Goal: Information Seeking & Learning: Learn about a topic

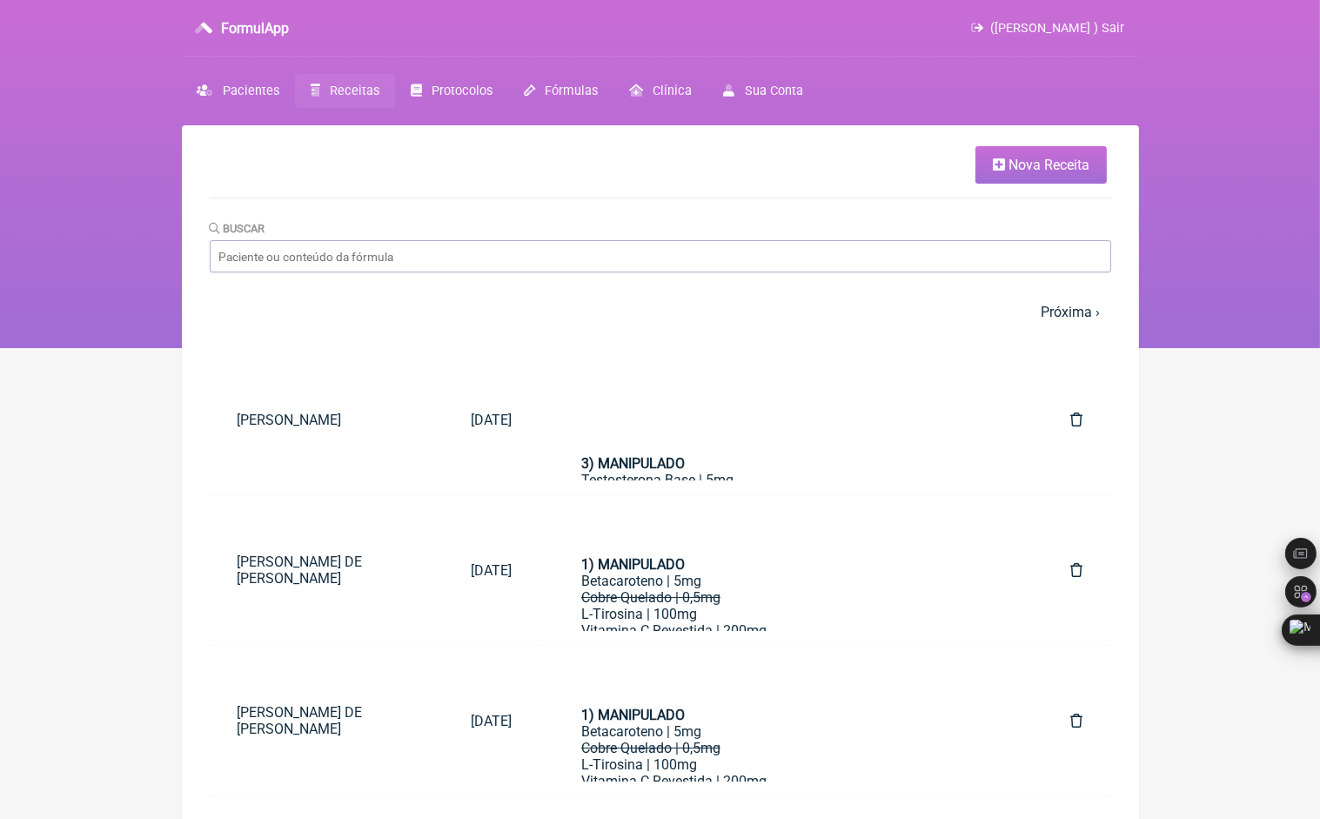
click at [1011, 160] on span "Nova Receita" at bounding box center [1049, 165] width 81 height 17
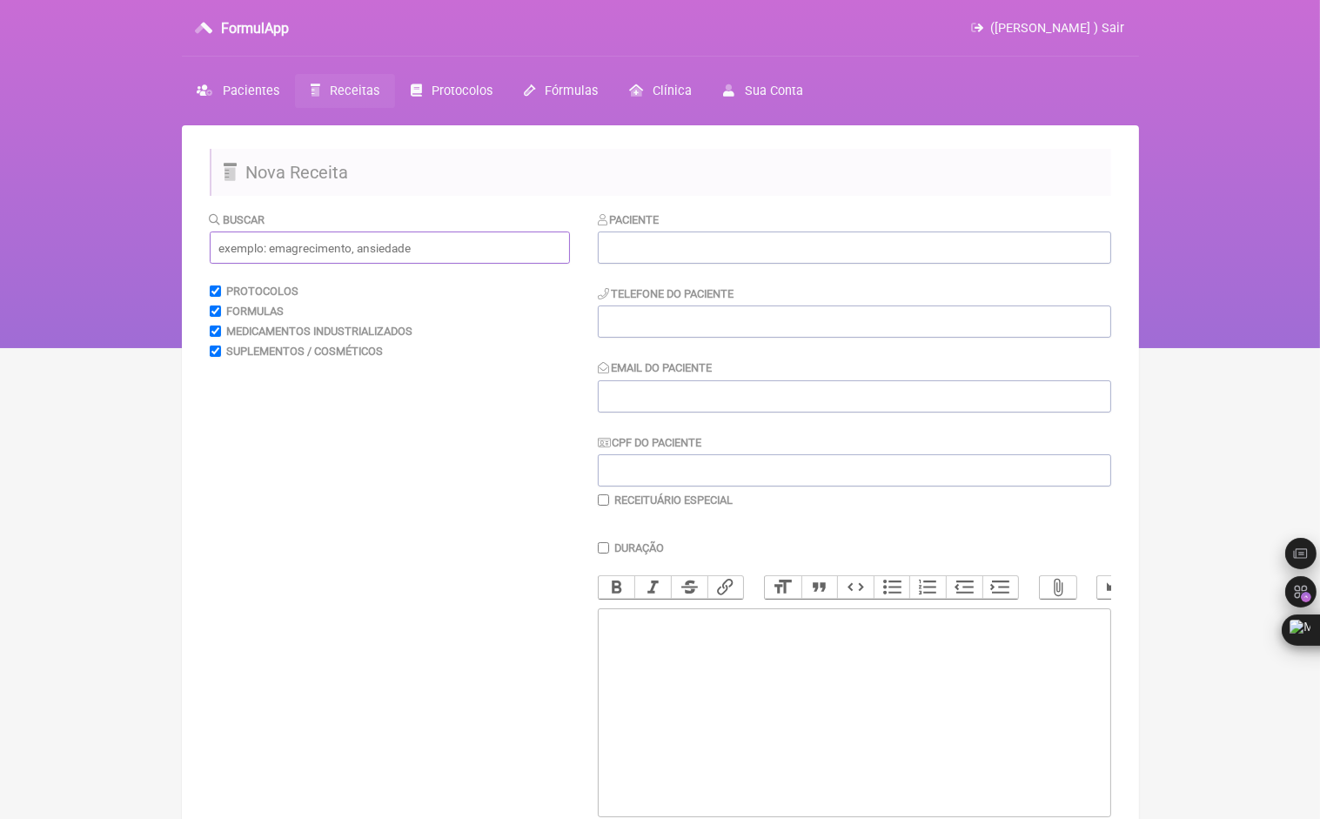
click at [329, 251] on input "text" at bounding box center [390, 248] width 360 height 32
click at [216, 317] on input "Buscar" at bounding box center [215, 311] width 11 height 11
checkbox input "false"
click at [210, 334] on input "Medicamentos Industrializados" at bounding box center [215, 331] width 11 height 11
checkbox input "false"
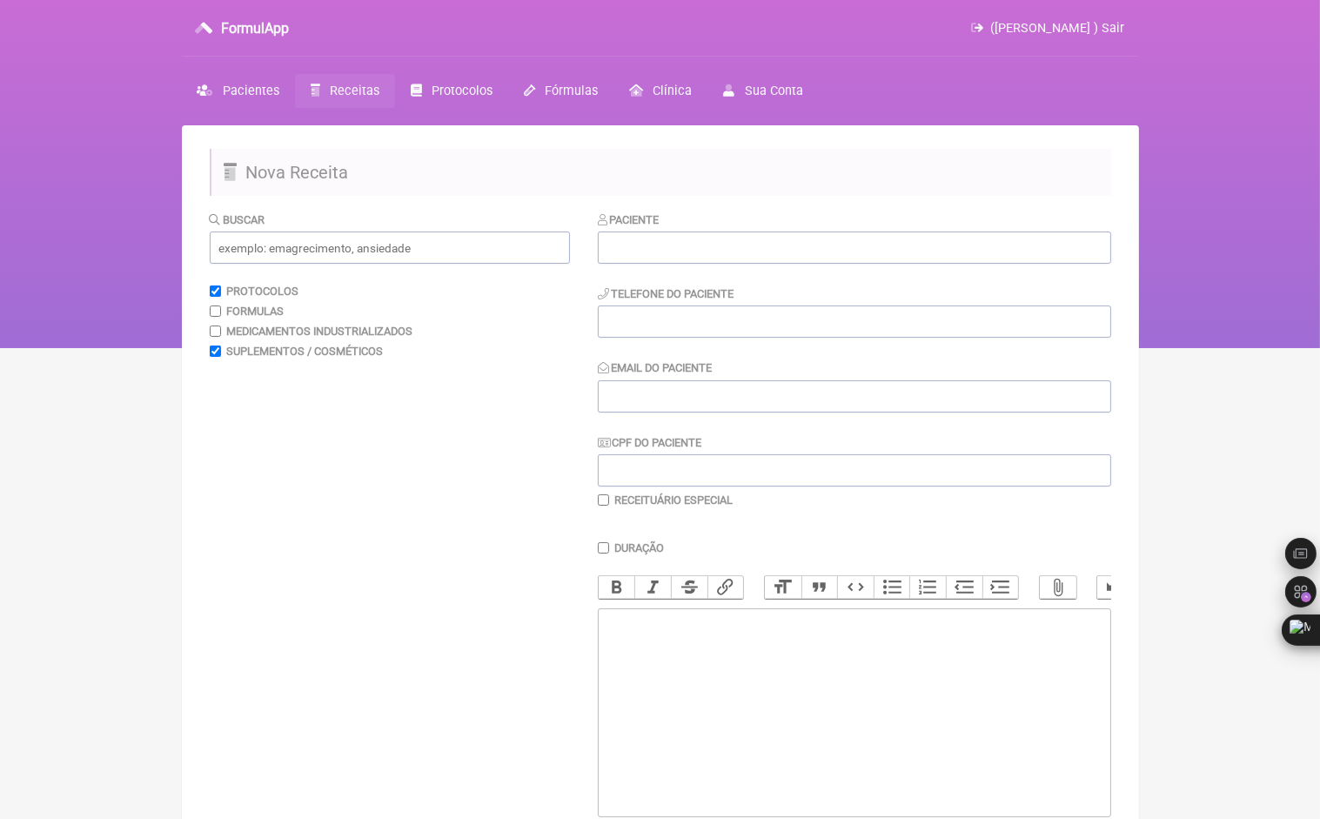
click at [219, 355] on input "Suplementos / Cosméticos" at bounding box center [215, 351] width 11 height 11
checkbox input "false"
click at [280, 249] on input "text" at bounding box center [390, 248] width 360 height 32
click at [574, 91] on span "Fórmulas" at bounding box center [571, 91] width 53 height 15
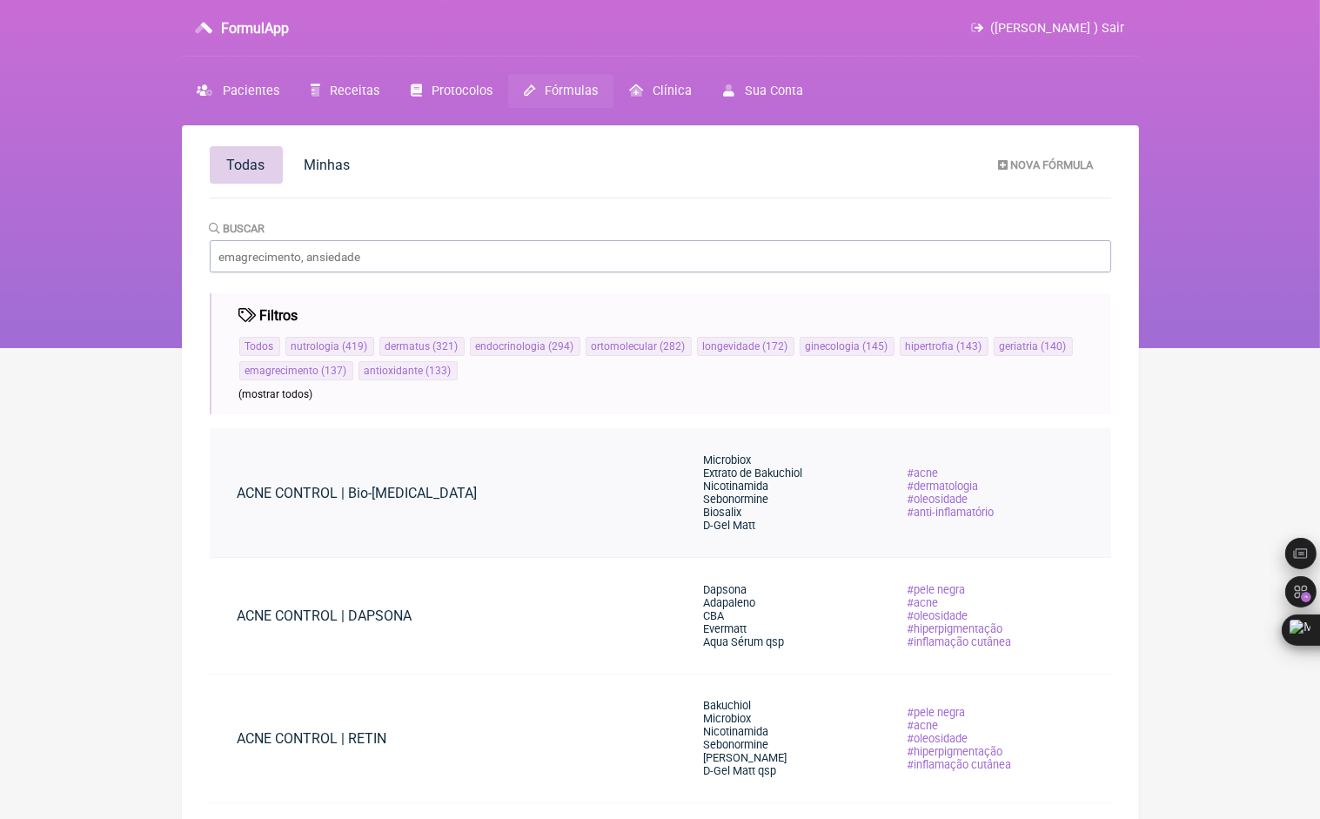
click at [401, 477] on link "ACNE CONTROL | Bio-[MEDICAL_DATA]" at bounding box center [358, 493] width 296 height 44
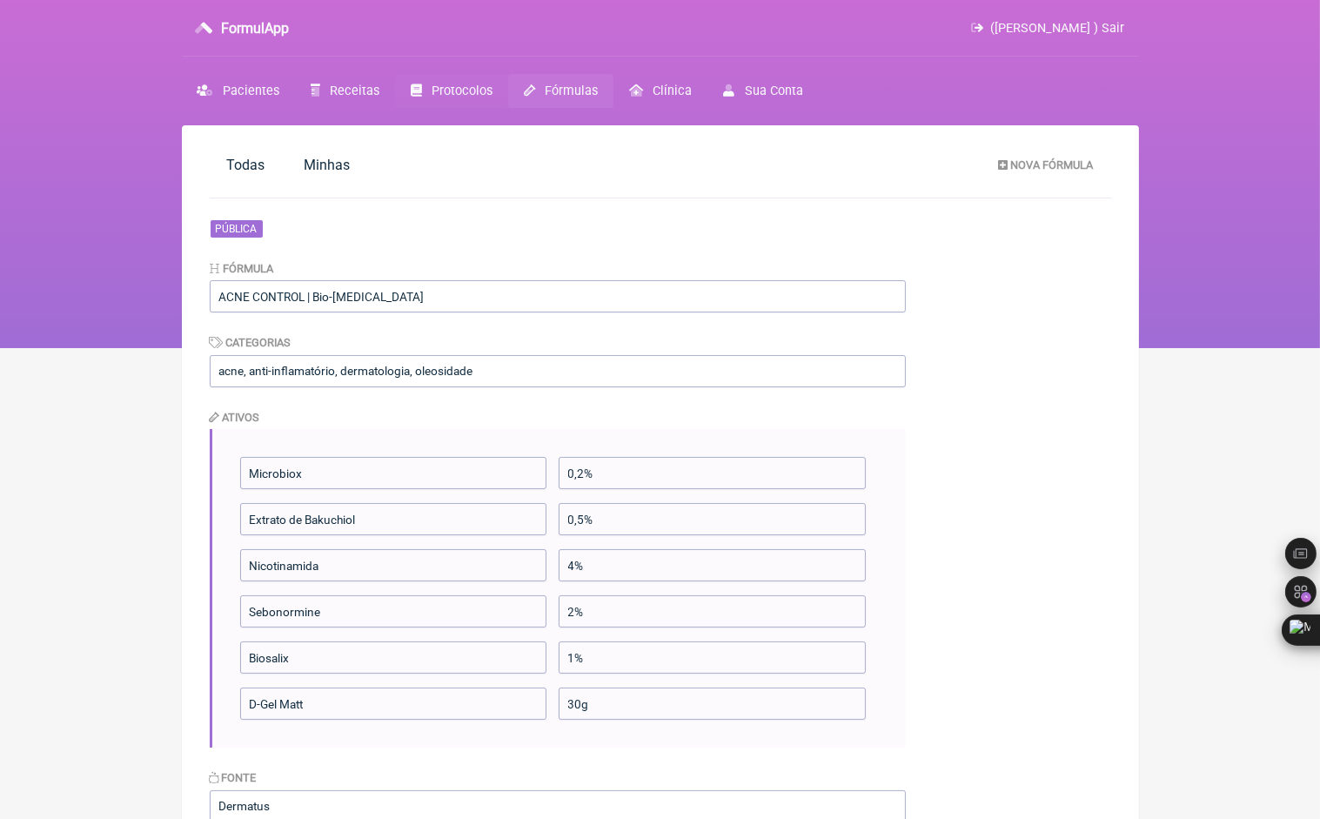
click at [434, 92] on span "Protocolos" at bounding box center [462, 91] width 61 height 15
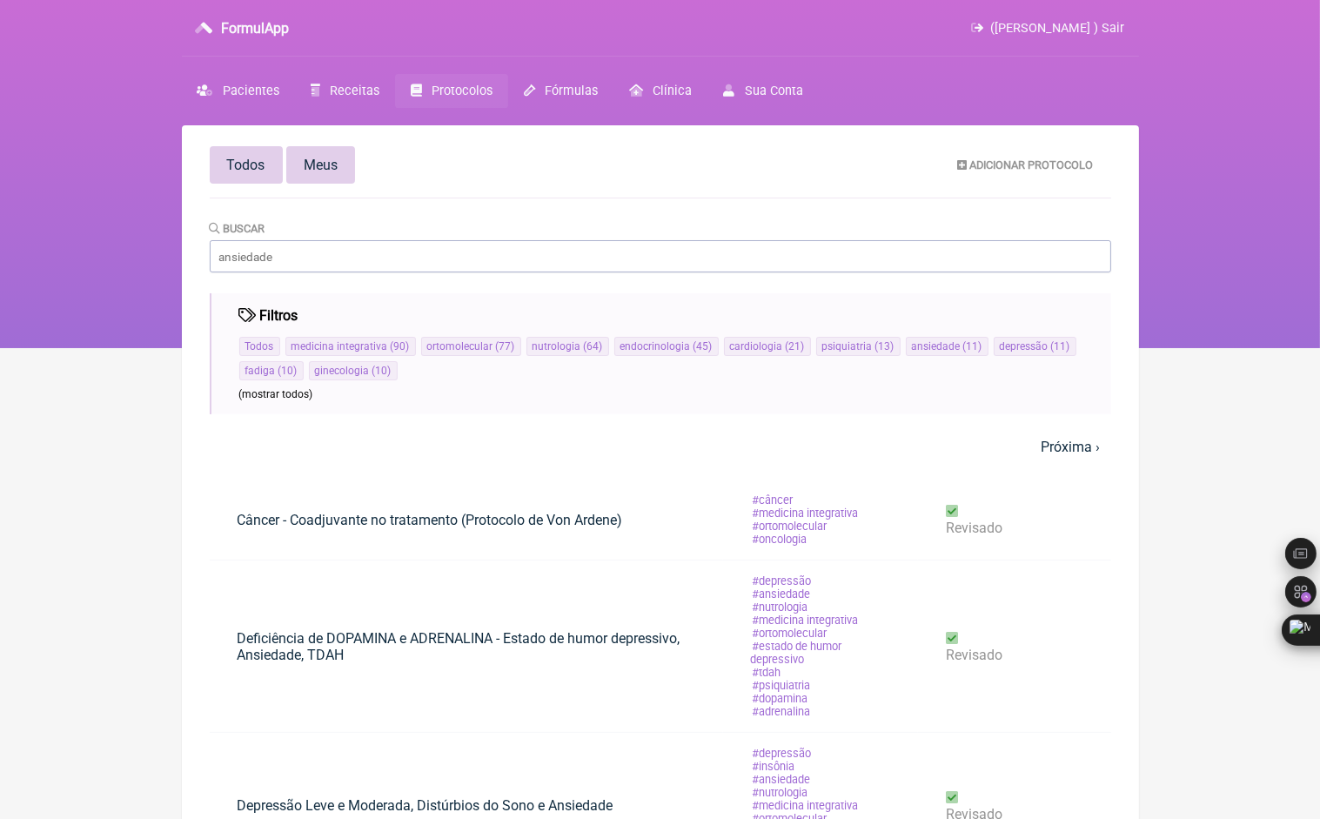
click at [320, 173] on link "Meus" at bounding box center [320, 164] width 69 height 37
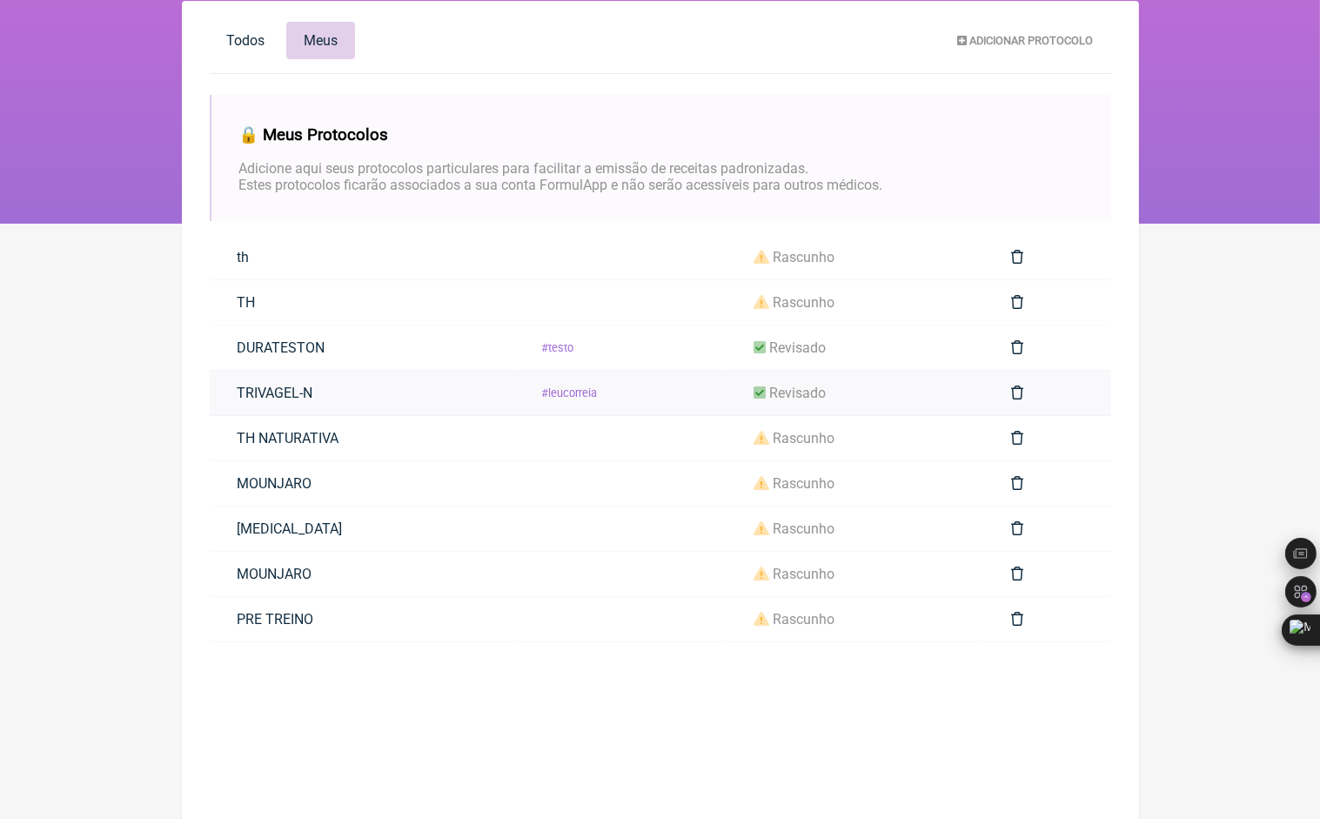
scroll to position [125, 0]
click at [357, 268] on td "th" at bounding box center [361, 256] width 303 height 45
click at [782, 265] on span "rascunho" at bounding box center [804, 256] width 62 height 17
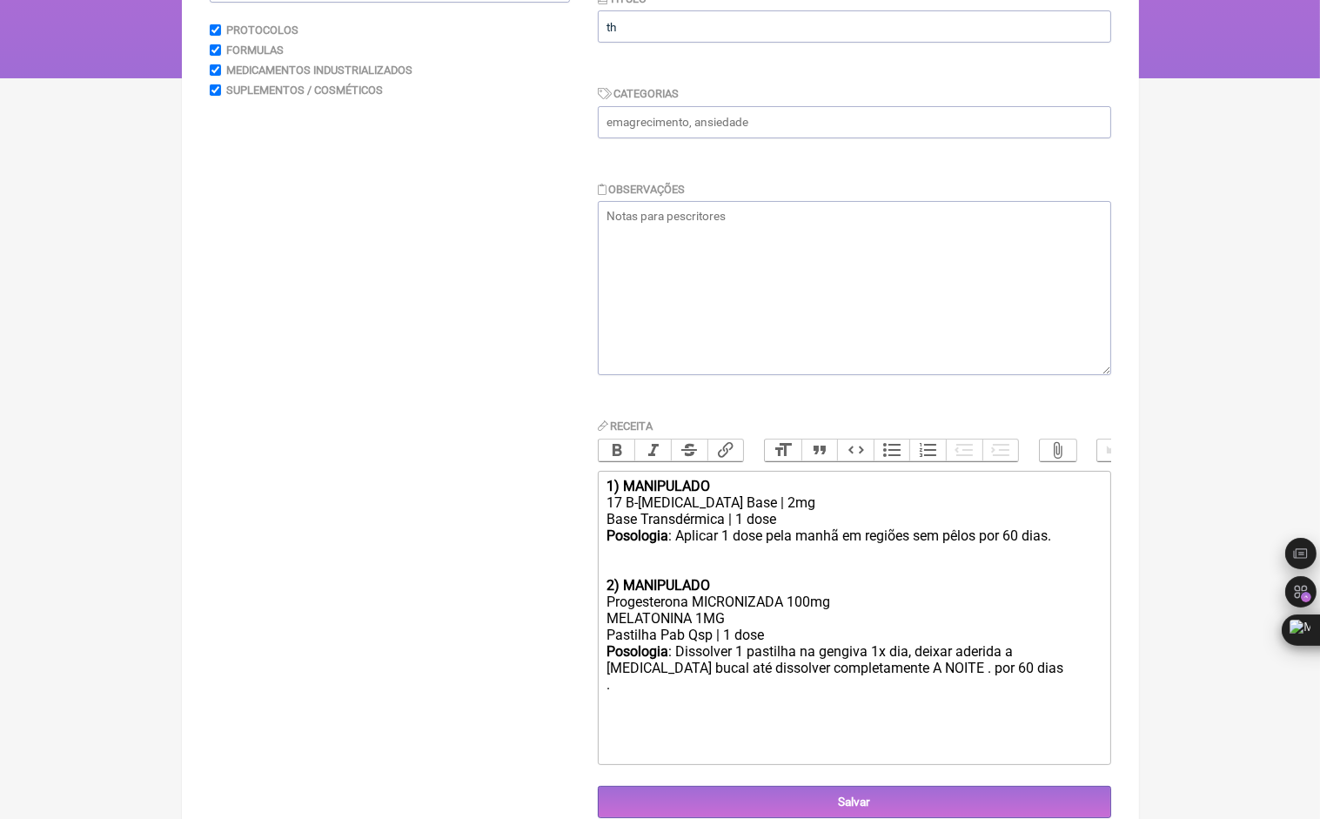
scroll to position [317, 0]
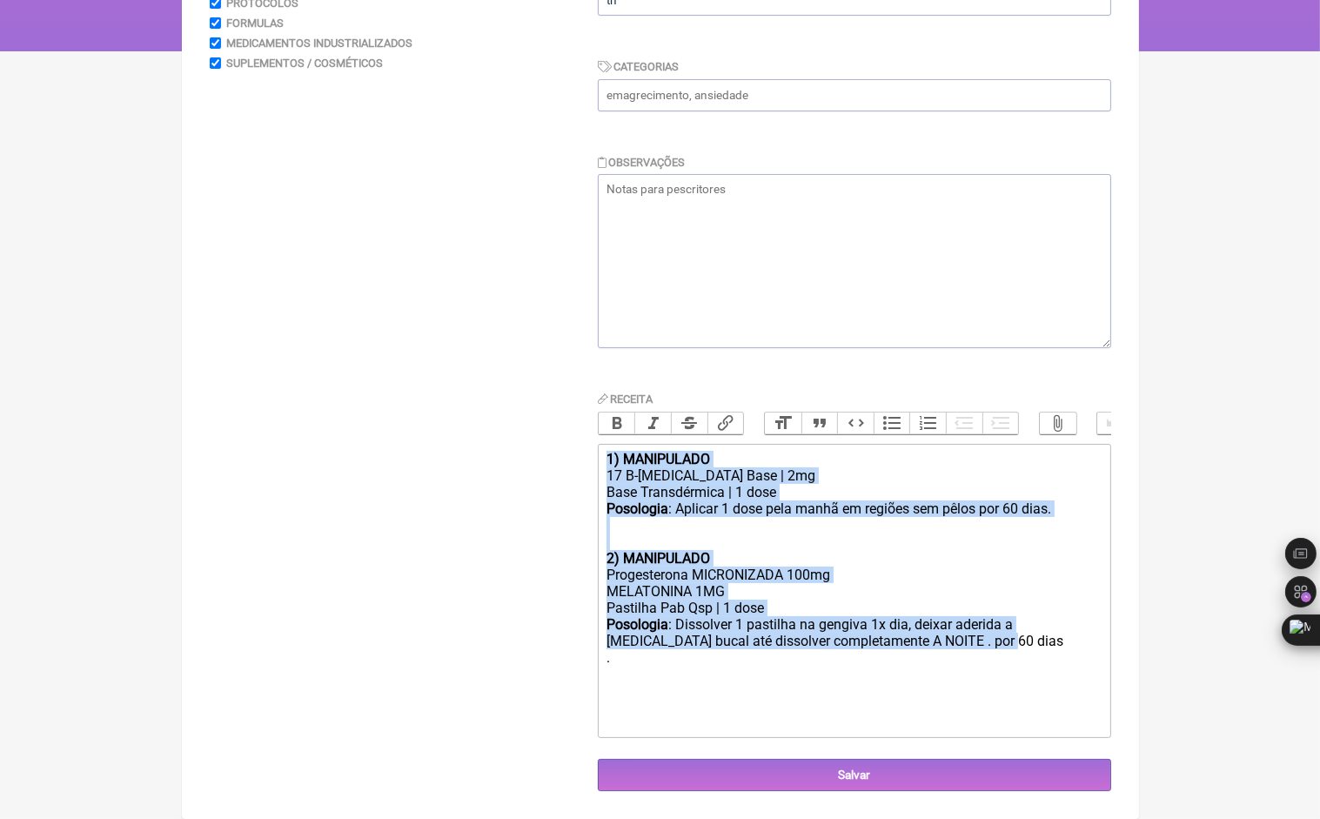
drag, startPoint x: 802, startPoint y: 633, endPoint x: 593, endPoint y: 450, distance: 277.6
click at [593, 450] on form "Buscar Protocolos Formulas Medicamentos Industrializados Suplementos / Cosmétic…" at bounding box center [661, 357] width 902 height 869
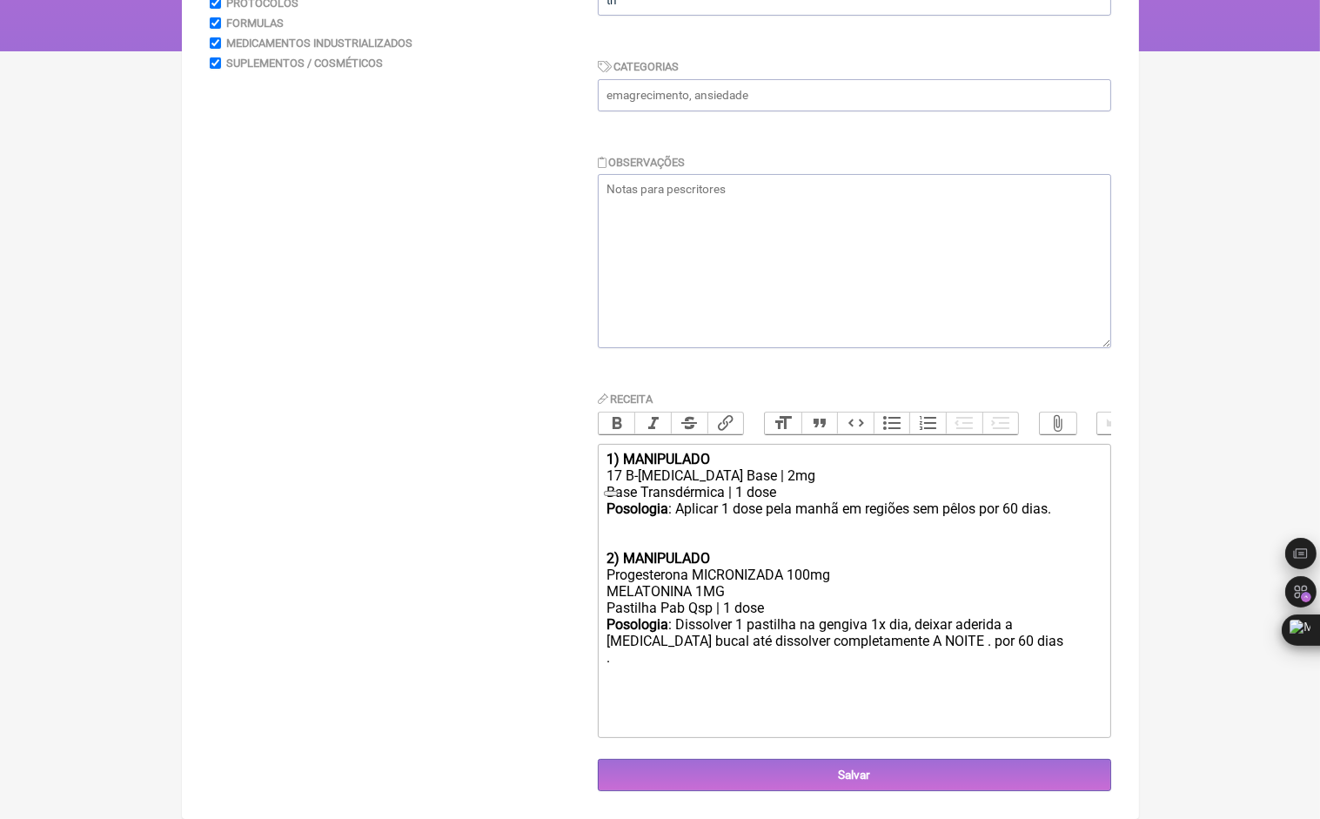
click at [321, 433] on div "Buscar Protocolos Formulas Medicamentos Industrializados Suplementos / Cosmétic…" at bounding box center [390, 357] width 360 height 869
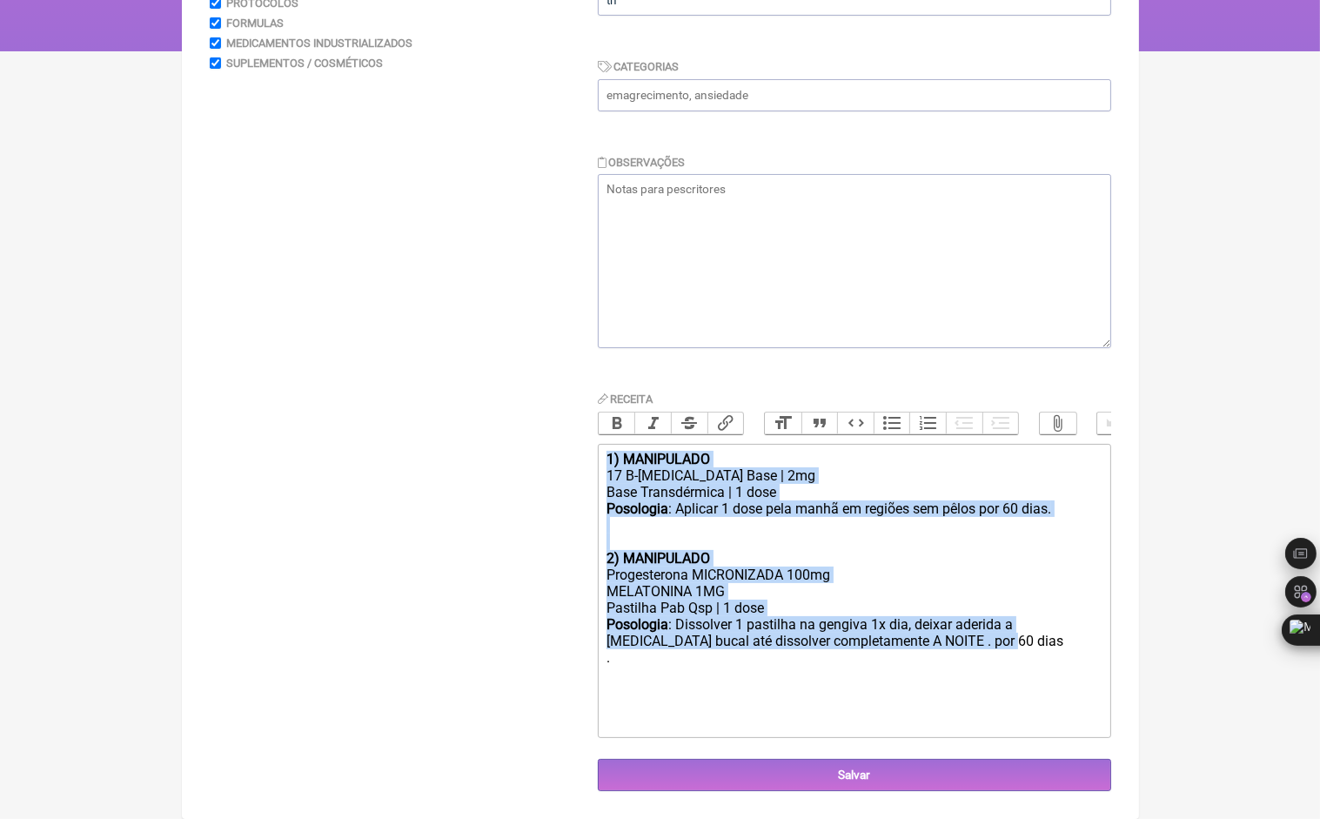
drag, startPoint x: 964, startPoint y: 637, endPoint x: 581, endPoint y: 437, distance: 432.2
click at [581, 437] on form "Buscar Protocolos Formulas Medicamentos Industrializados Suplementos / Cosmétic…" at bounding box center [661, 357] width 902 height 869
type trix-editor "<div><strong>1) MANIPULADO</strong></div><div>17 B-[MEDICAL_DATA] Base | 2mg</d…"
copy trix-editor "1) MANIPULADO 17 B-[MEDICAL_DATA] Base | 2mg Base Transdérmica | 1 dose Posolog…"
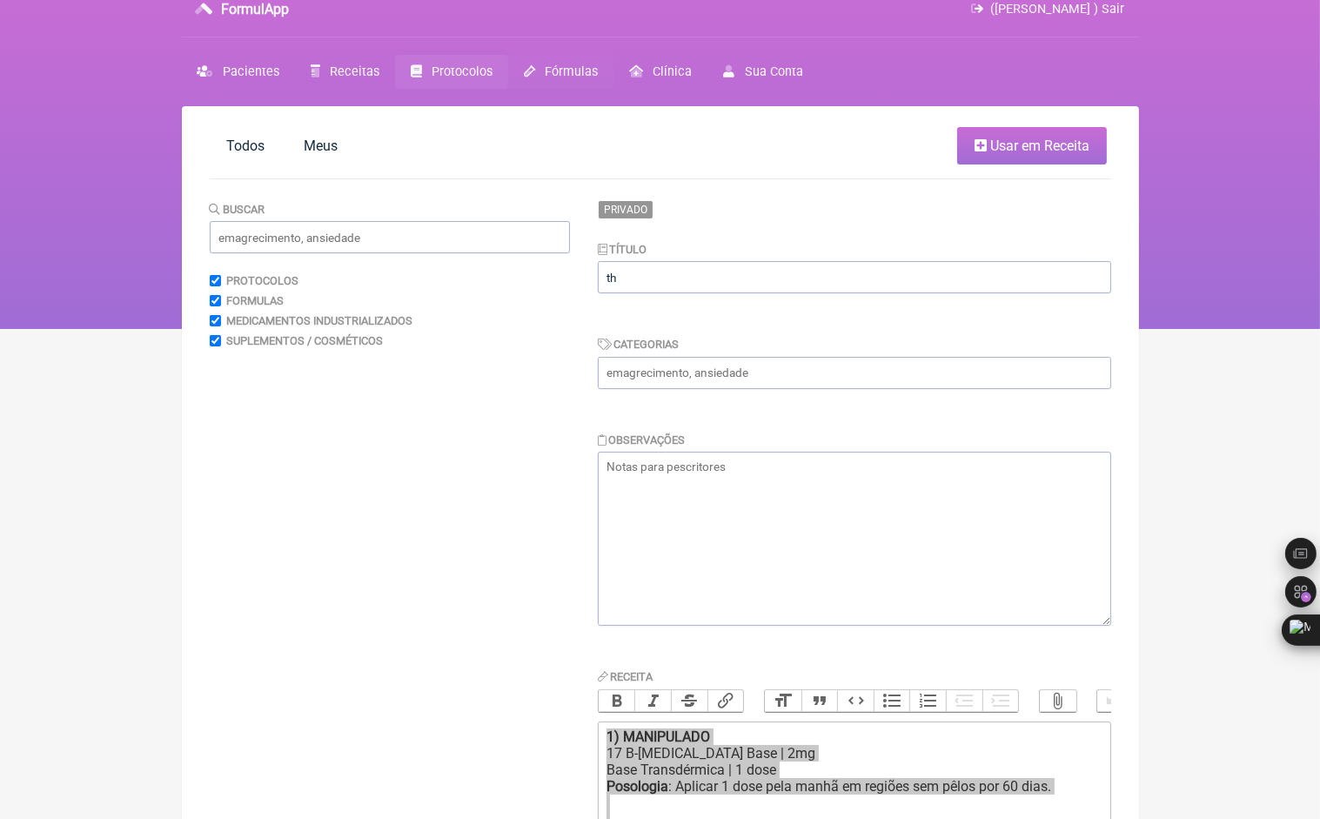
scroll to position [0, 0]
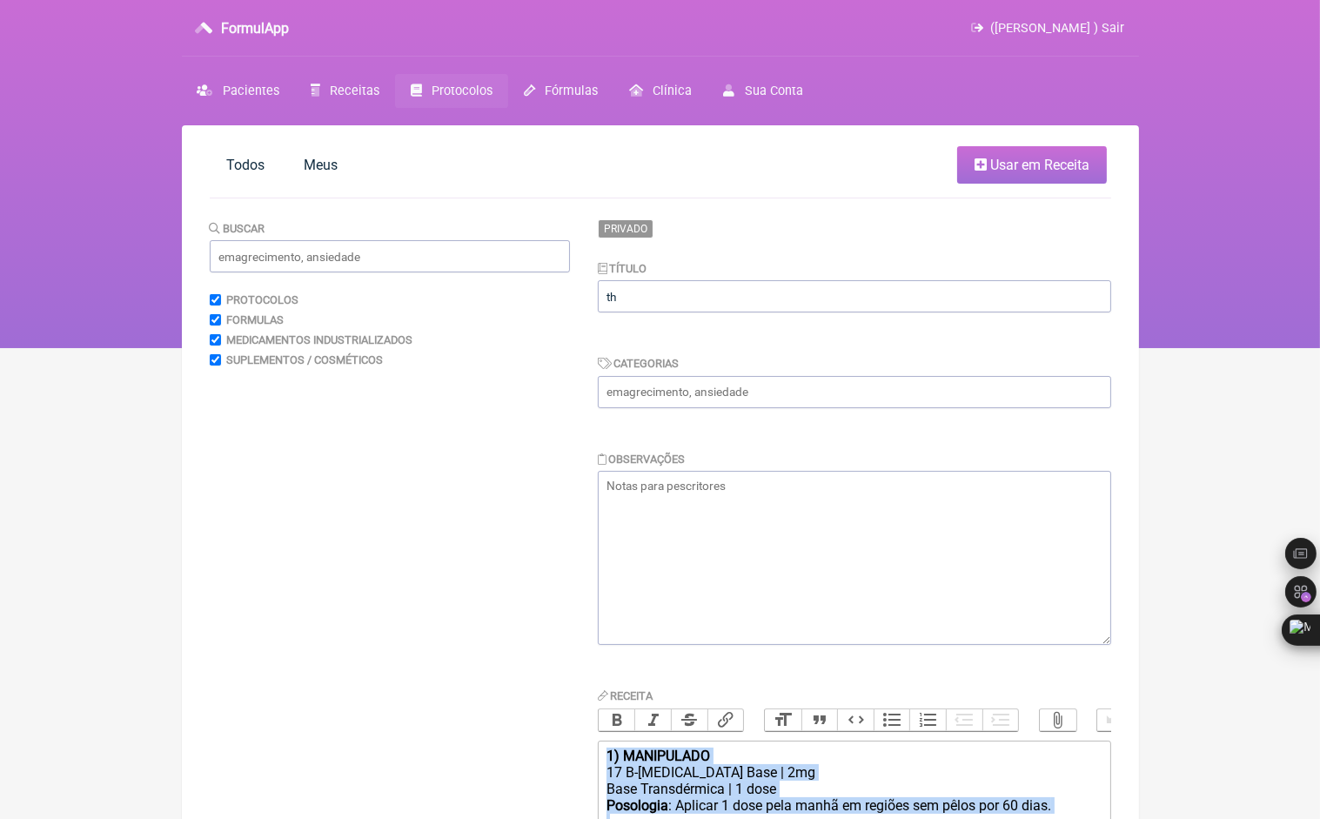
scroll to position [125, 0]
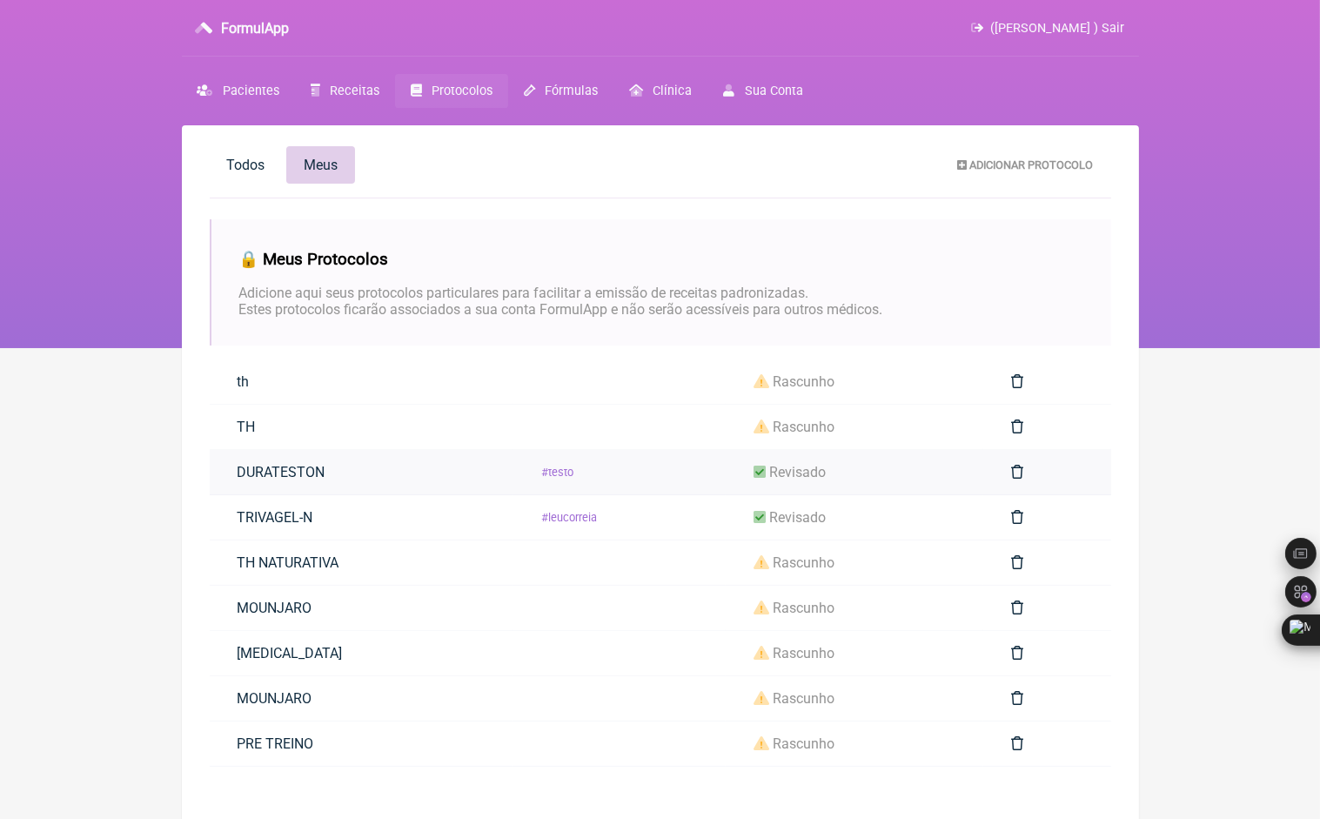
click at [808, 474] on span "revisado" at bounding box center [797, 472] width 57 height 17
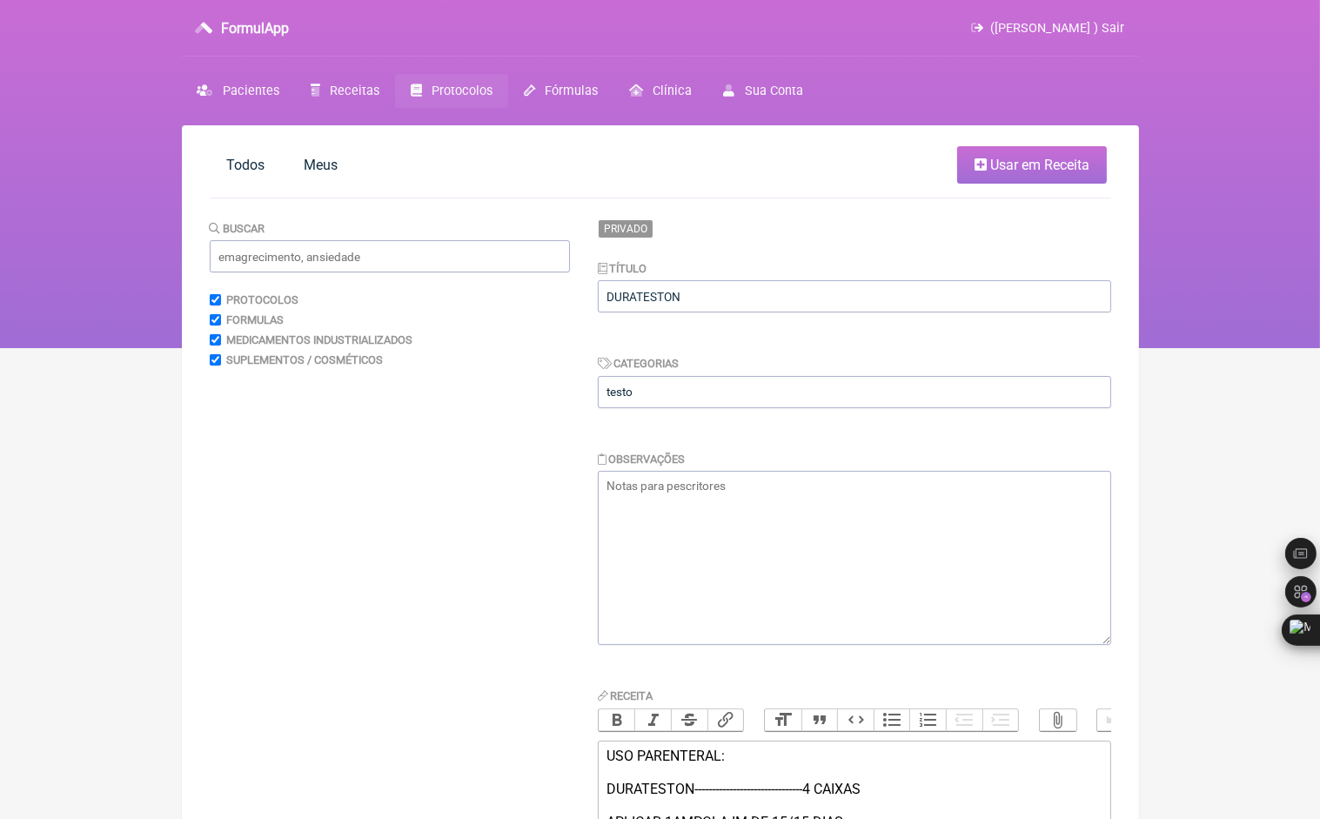
scroll to position [226, 0]
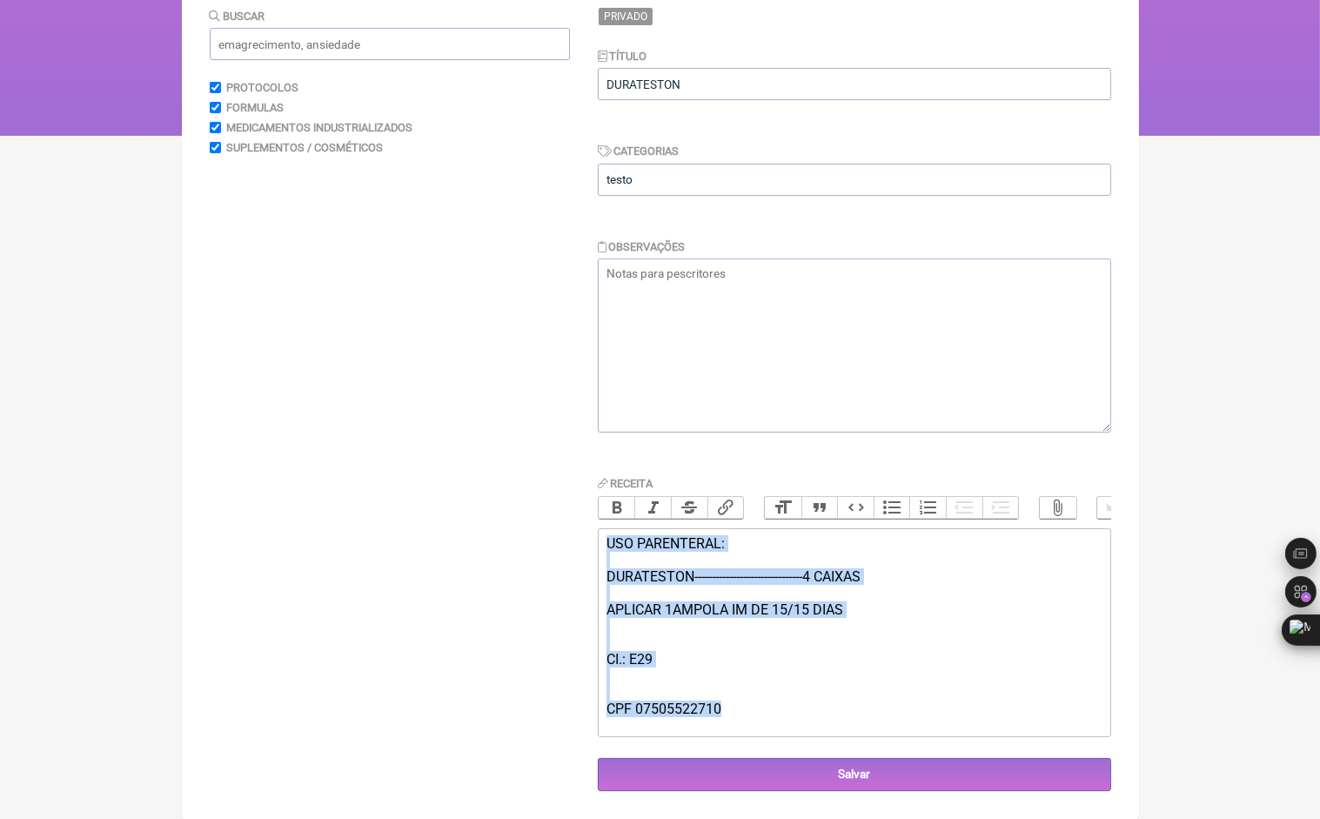
drag, startPoint x: 789, startPoint y: 713, endPoint x: 581, endPoint y: 495, distance: 301.7
click at [581, 495] on form "Buscar Protocolos Formulas Medicamentos Industrializados Suplementos / Cosmétic…" at bounding box center [661, 399] width 902 height 784
type trix-editor "<div>USO PARENTERAL:<br><br>DURATESTON-------------------------------4 CAIXAS&n…"
copy div "USO PARENTERAL: DURATESTON-------------------------------4 CAIXAS APLICAR 1AMPO…"
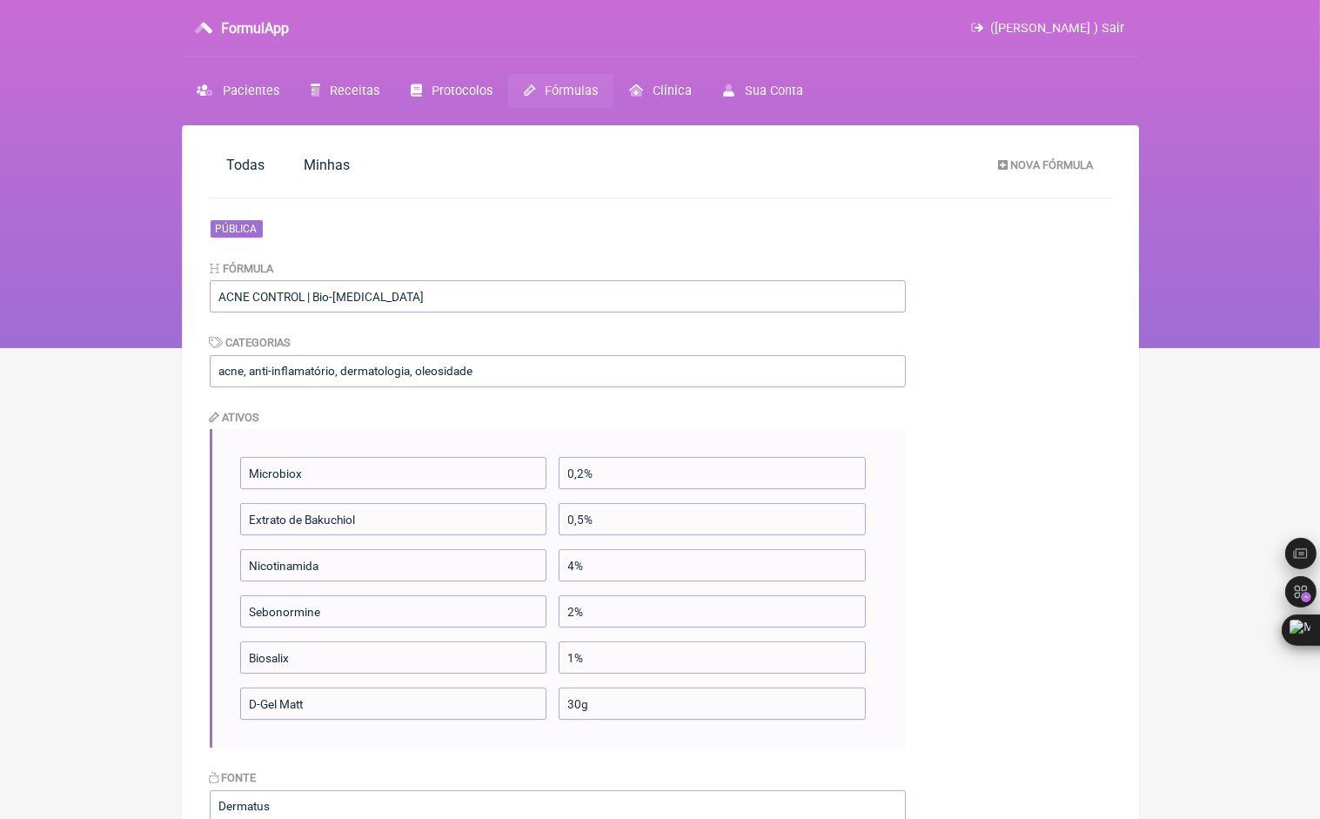
scroll to position [87, 0]
click at [336, 166] on span "Minhas" at bounding box center [327, 165] width 46 height 17
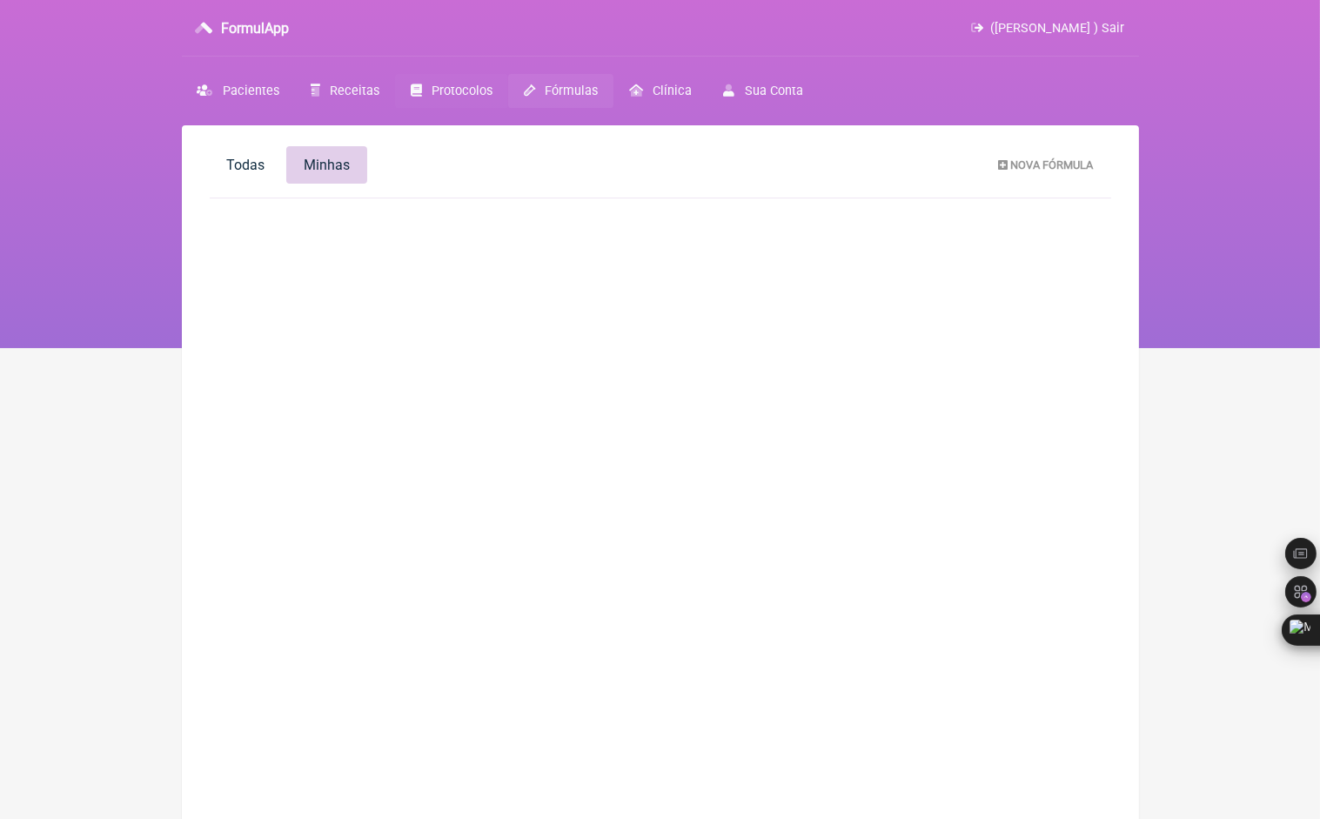
click at [453, 84] on span "Protocolos" at bounding box center [462, 91] width 61 height 15
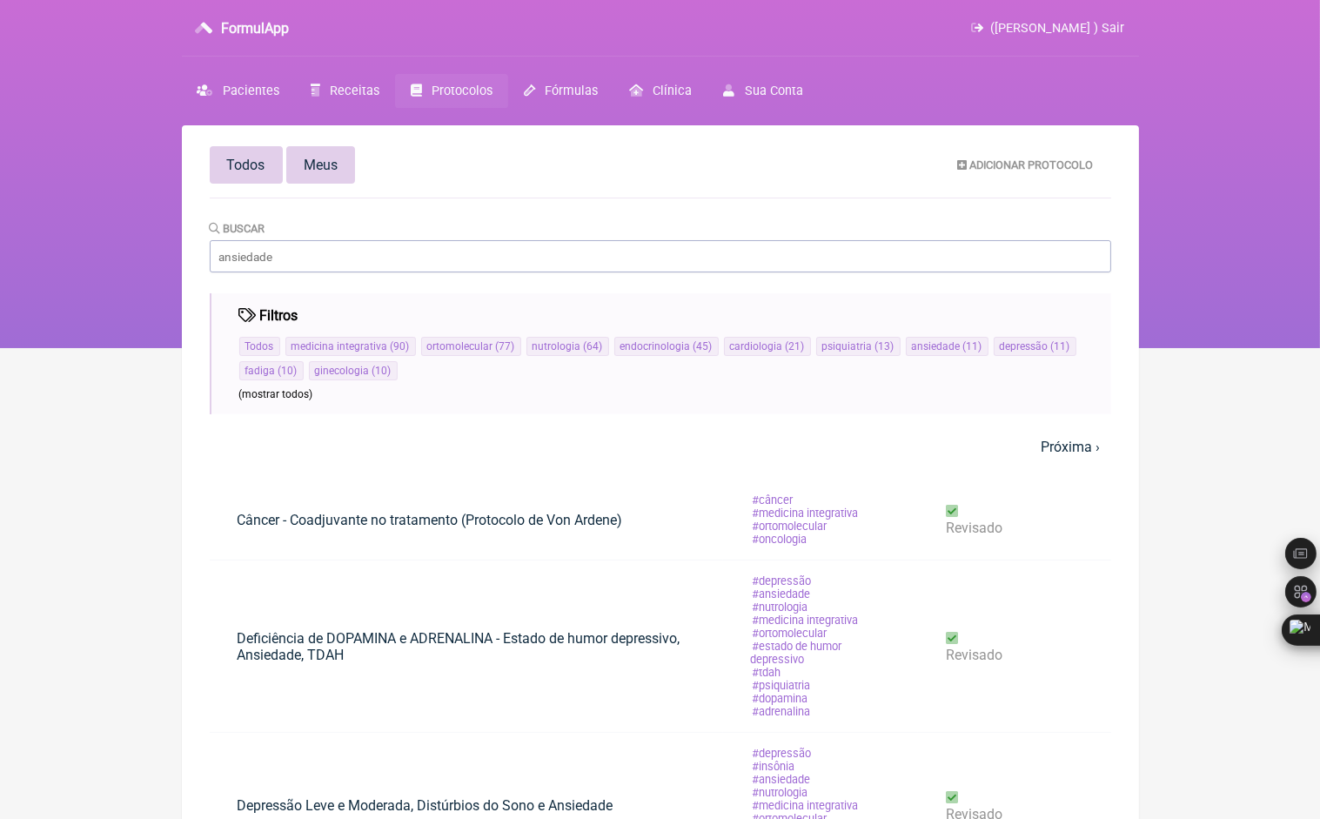
click at [327, 165] on span "Meus" at bounding box center [321, 165] width 34 height 17
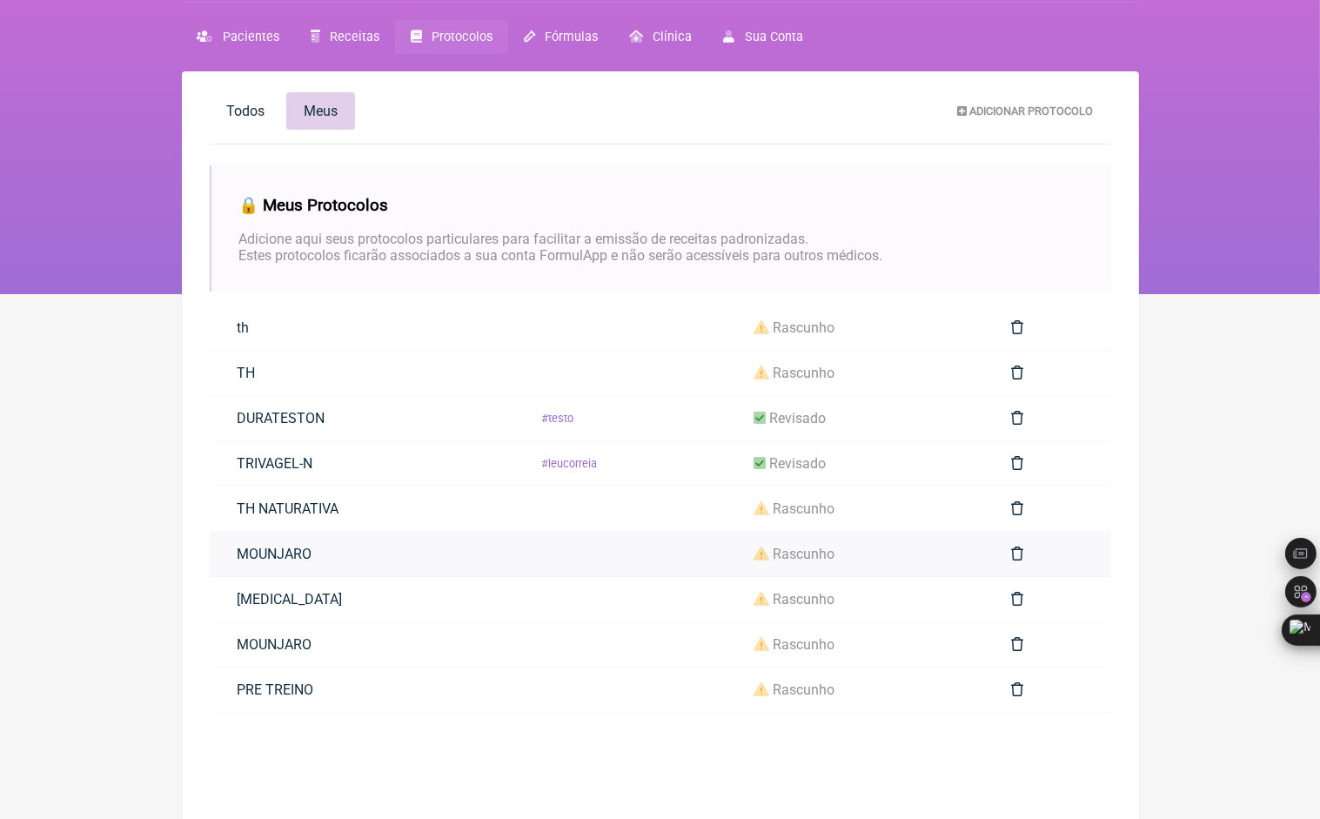
scroll to position [87, 0]
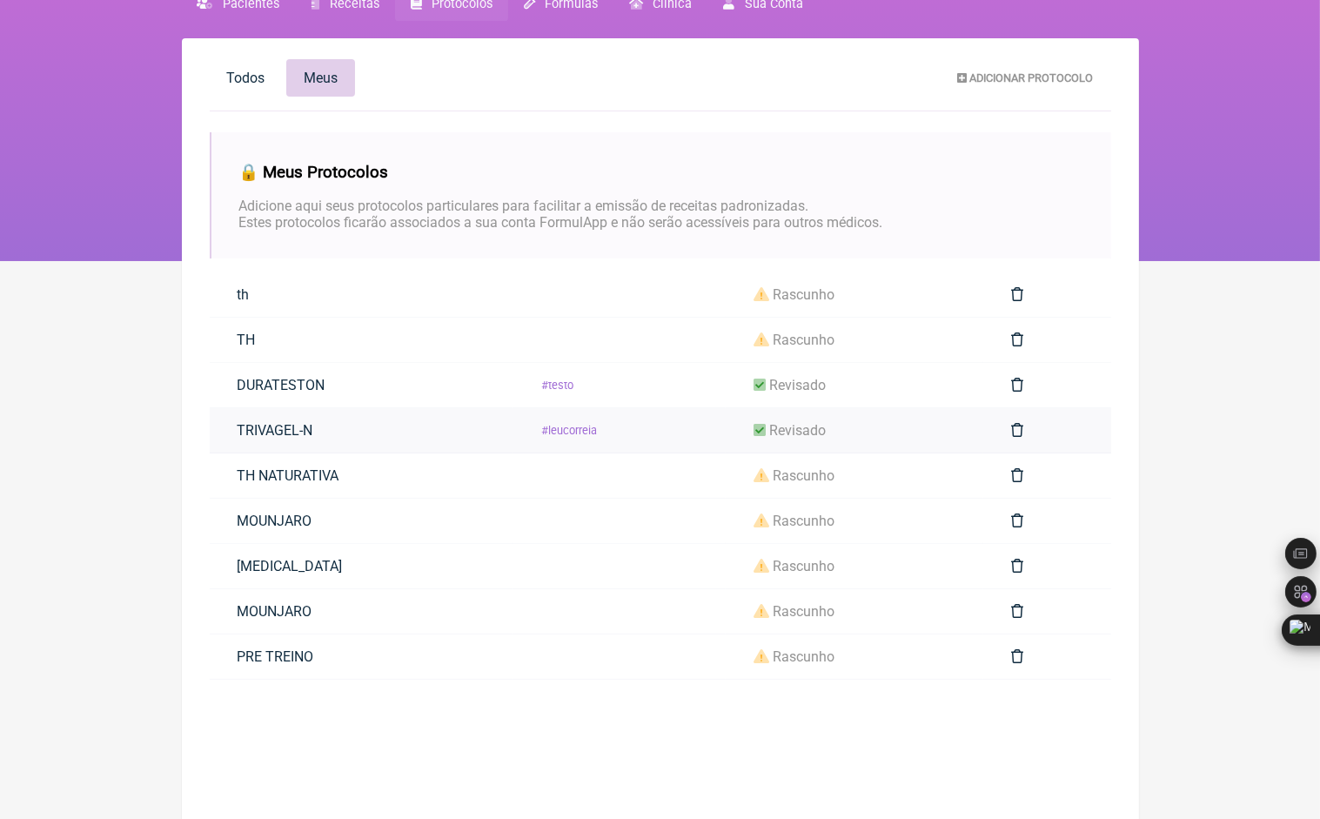
click at [816, 435] on span "revisado" at bounding box center [797, 430] width 57 height 17
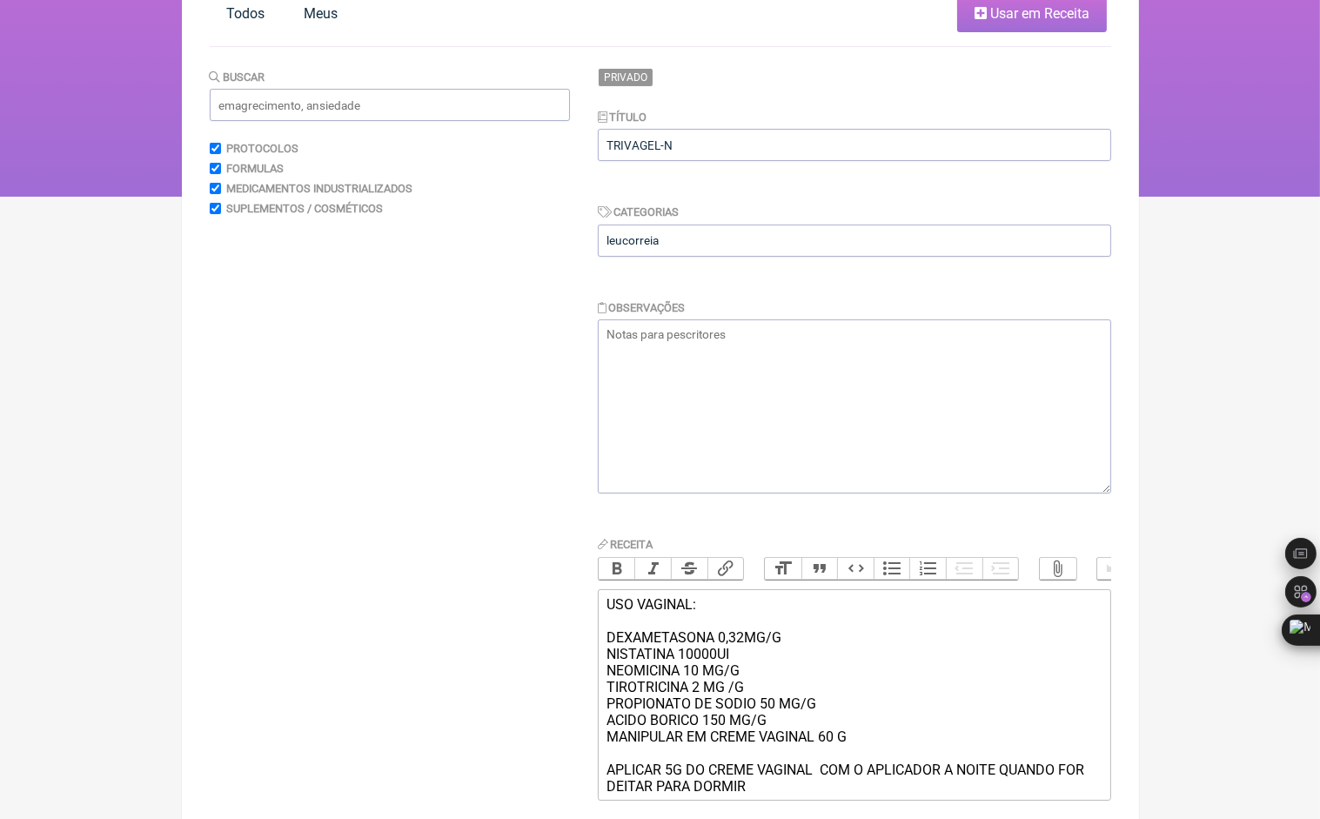
scroll to position [232, 0]
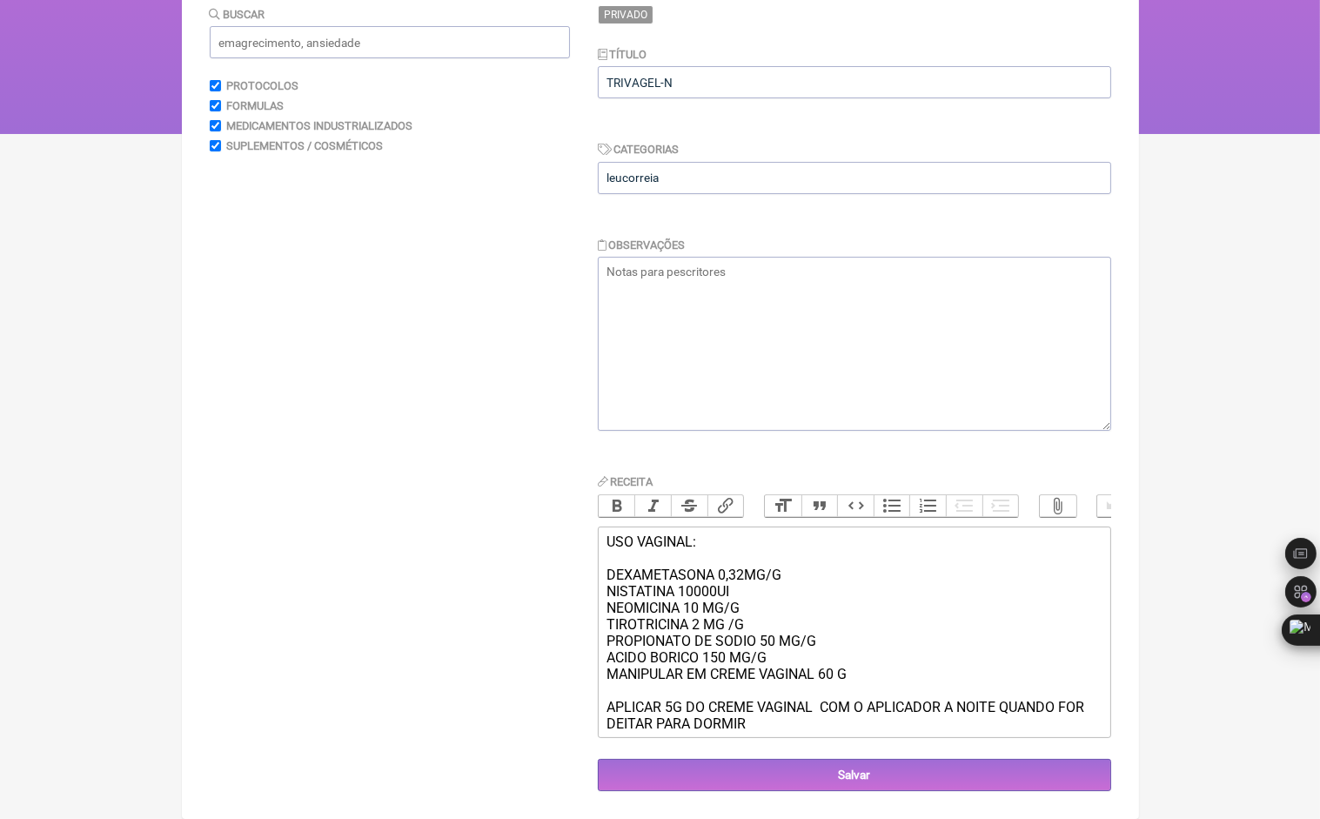
drag, startPoint x: 601, startPoint y: 534, endPoint x: 843, endPoint y: 739, distance: 317.4
click at [843, 739] on div "Privado Título TRIVAGEL-N Categorias leucorreia Observações Receita Bold Italic…" at bounding box center [855, 398] width 514 height 786
type trix-editor "<div>USO VAGINAL:<br><br>DEXAMETASONA 0,32MG/G<br>NISTATINA 10000UI<br>NEOMICIN…"
copy div "USO VAGINAL: DEXAMETASONA 0,32MG/G NISTATINA 10000UI NEOMICINA 10 MG/G TIROTRIC…"
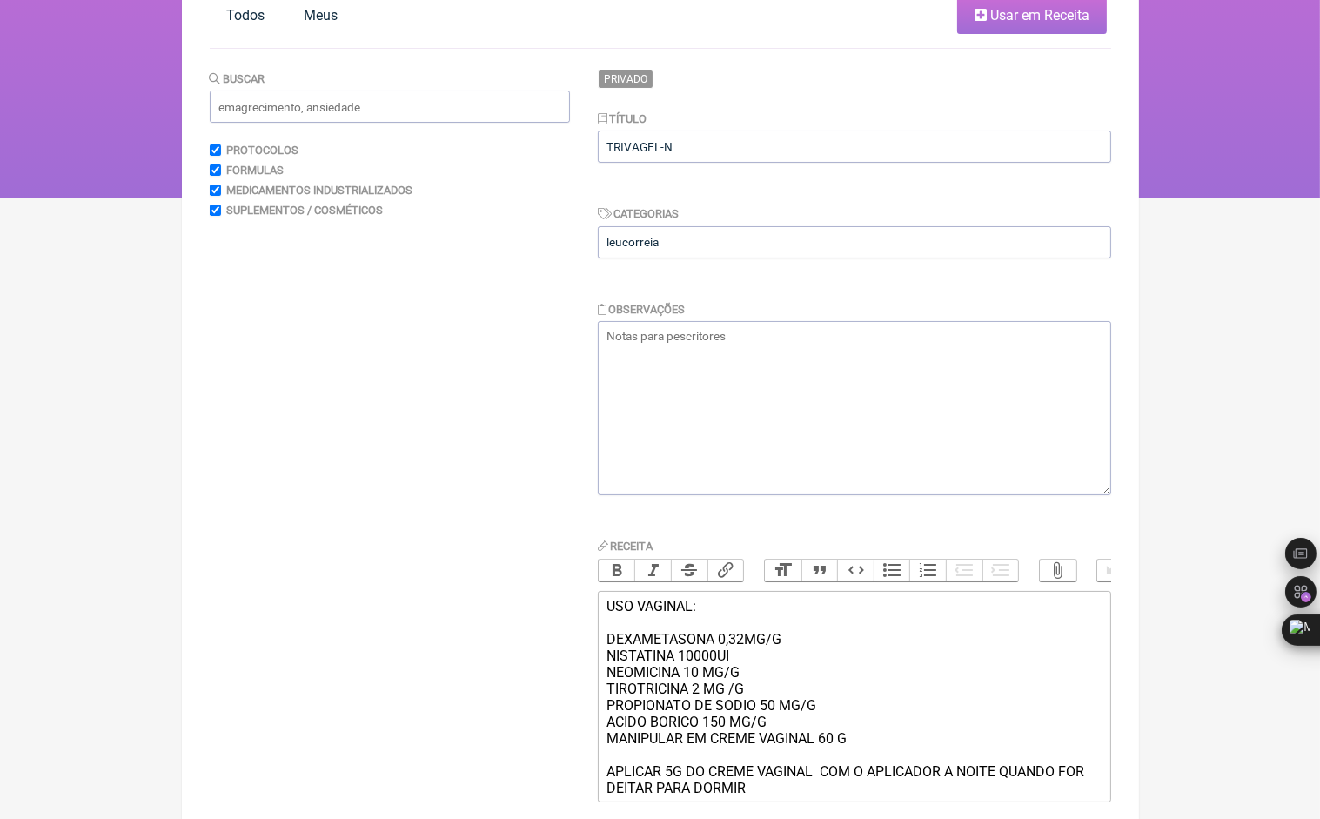
scroll to position [174, 0]
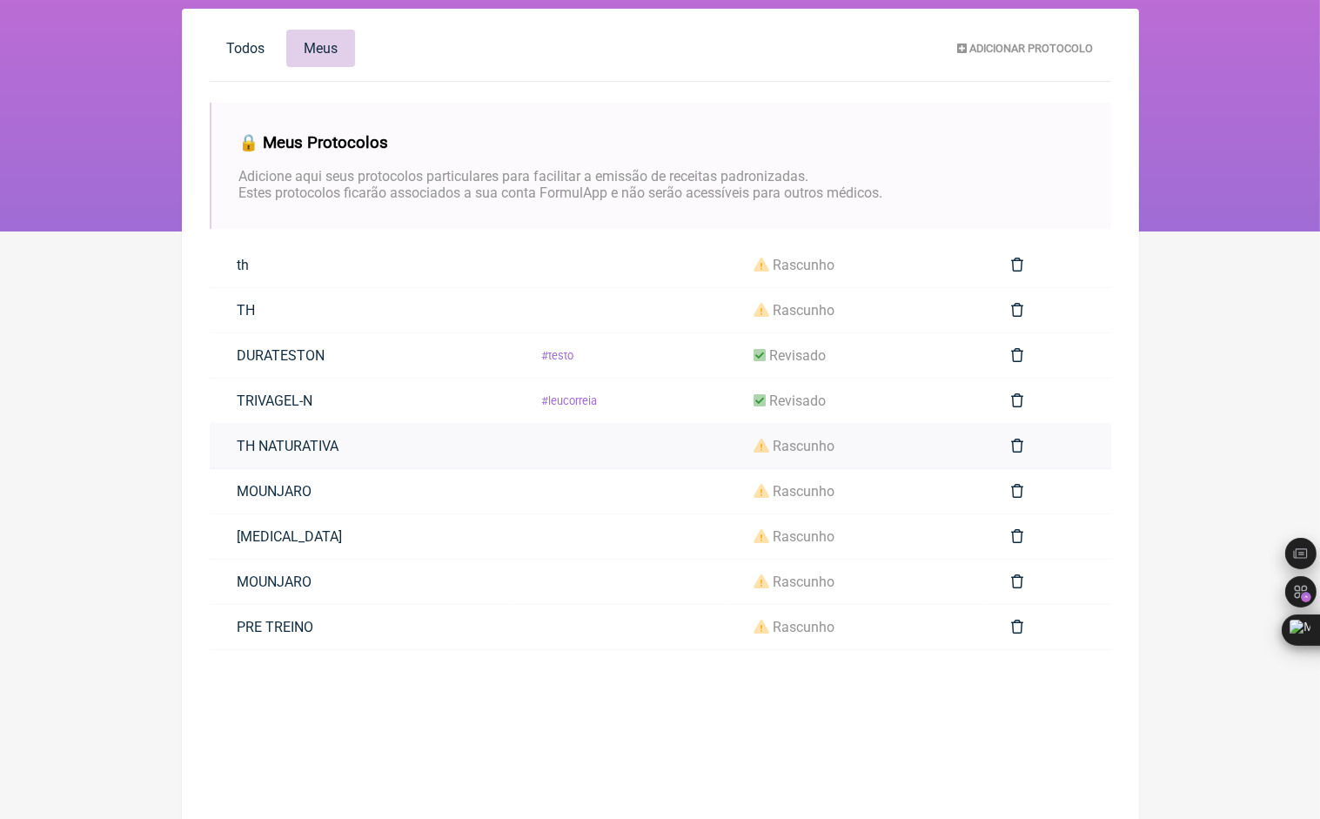
scroll to position [125, 0]
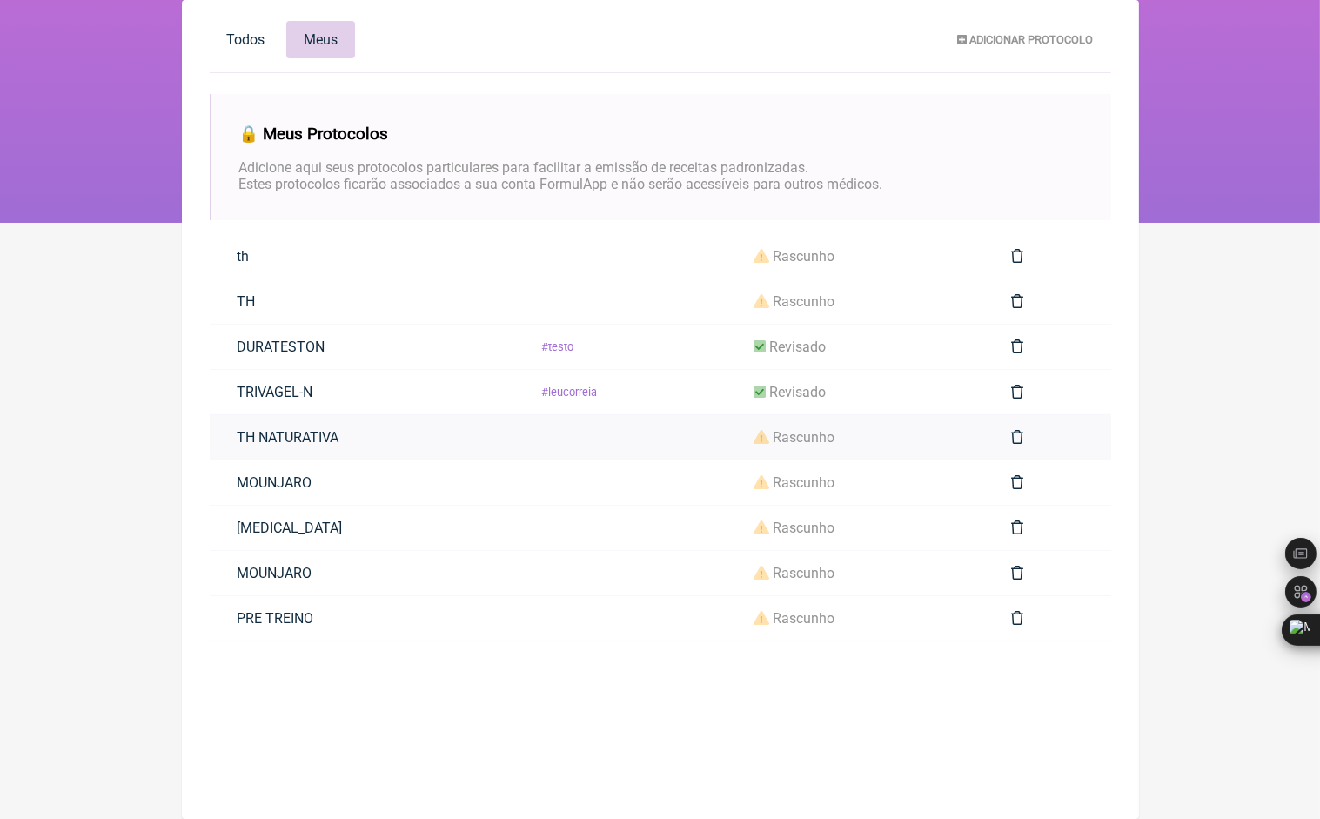
click at [809, 435] on span "rascunho" at bounding box center [804, 437] width 62 height 17
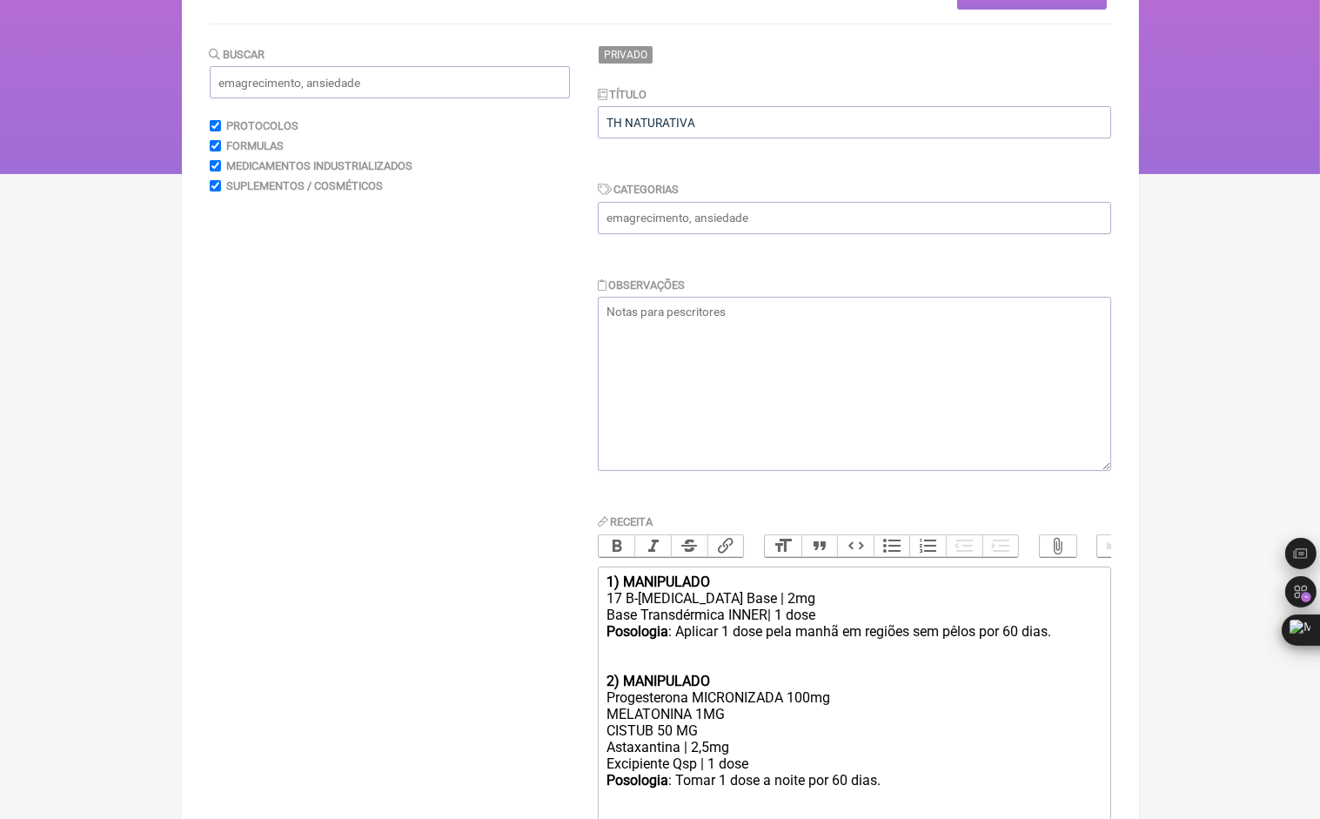
scroll to position [348, 0]
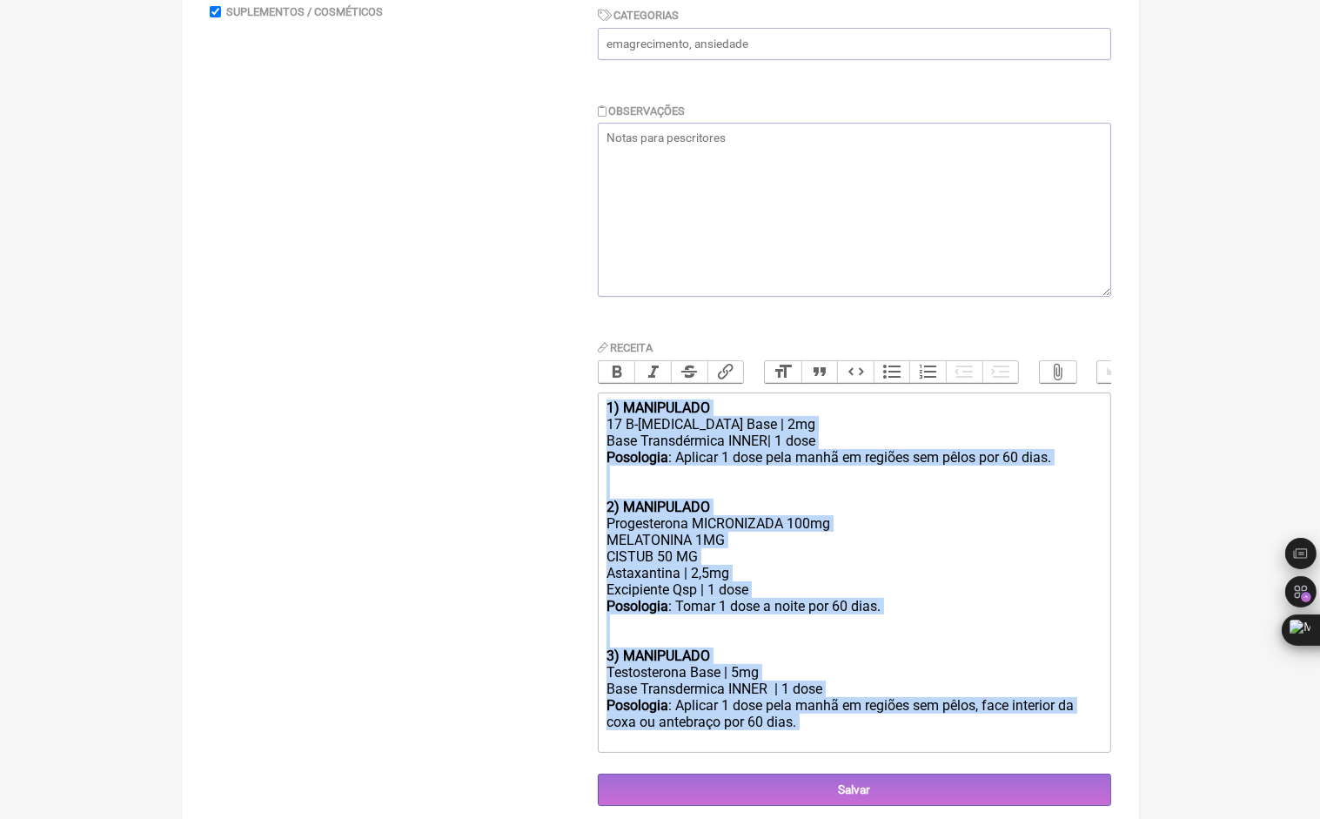
drag, startPoint x: 604, startPoint y: 423, endPoint x: 876, endPoint y: 774, distance: 443.6
click at [876, 753] on trix-editor "1) MANIPULADO 17 B-[MEDICAL_DATA] Base | 2mg Base Transdérmica INNER| 1 dose Po…" at bounding box center [855, 573] width 514 height 360
type trix-editor "<div><strong>1) MANIPULADO</strong></div><div>17 B-[MEDICAL_DATA] Base | 2mg</d…"
copy trix-editor "1) MANIPULADO 17 B-[MEDICAL_DATA] Base | 2mg Base Transdérmica INNER| 1 dose Po…"
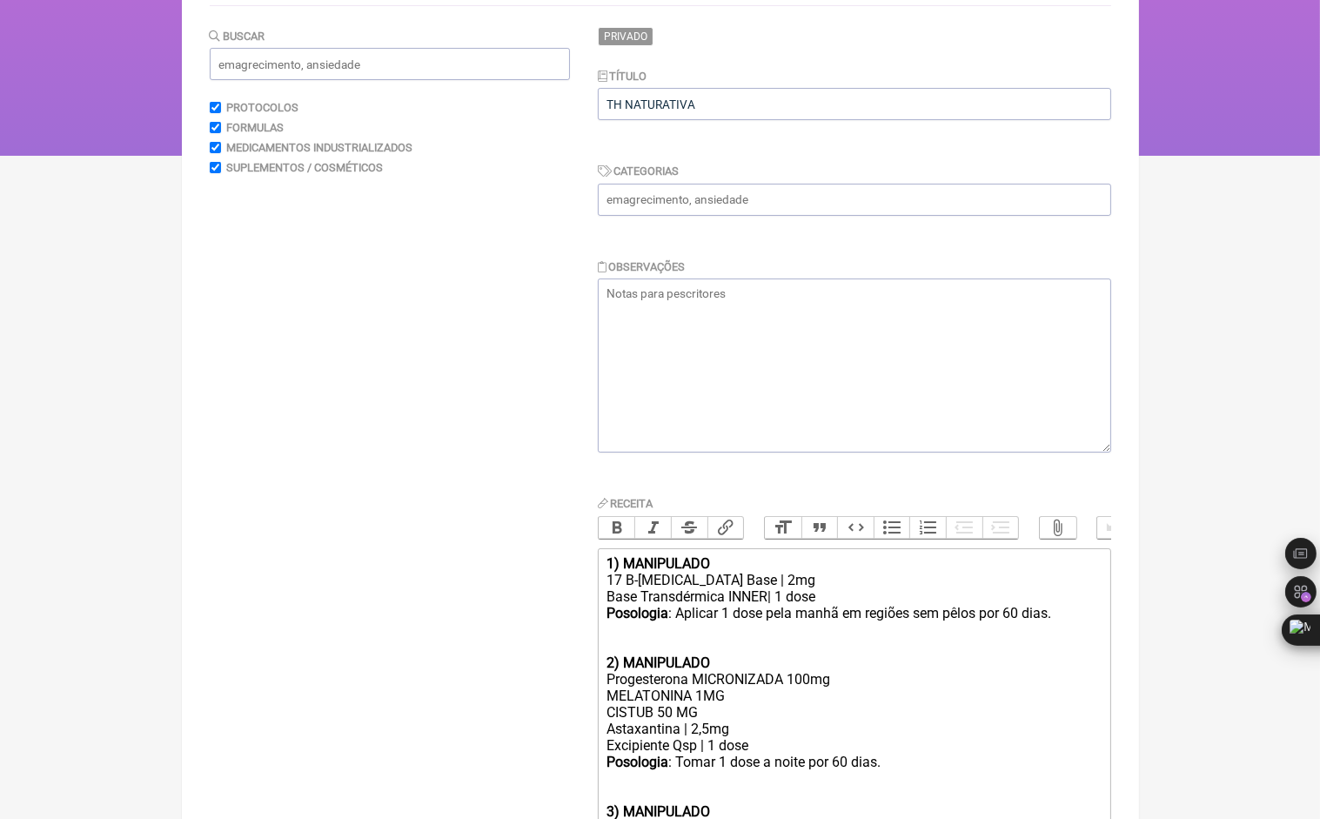
scroll to position [212, 0]
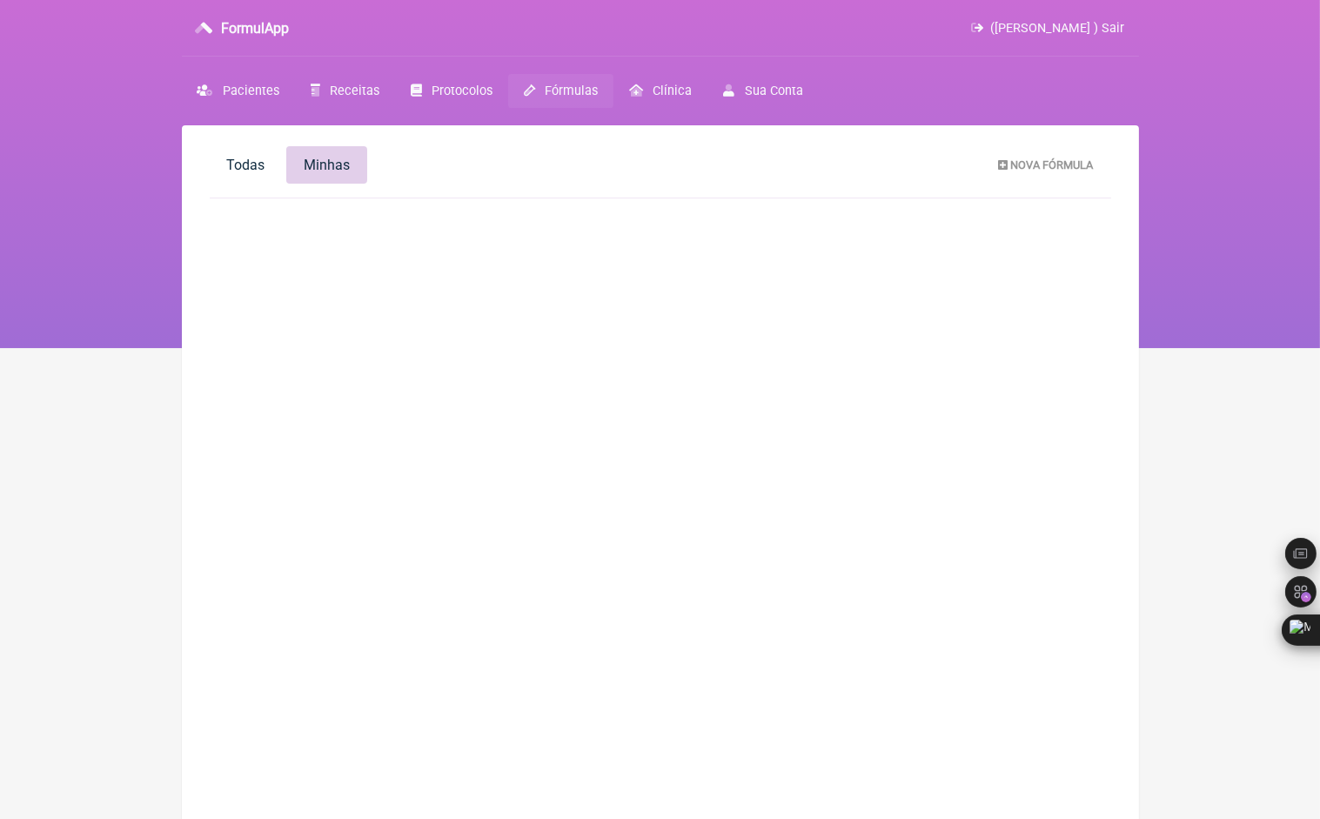
click at [329, 167] on span "Minhas" at bounding box center [327, 165] width 46 height 17
click at [228, 172] on span "Todas" at bounding box center [246, 165] width 38 height 17
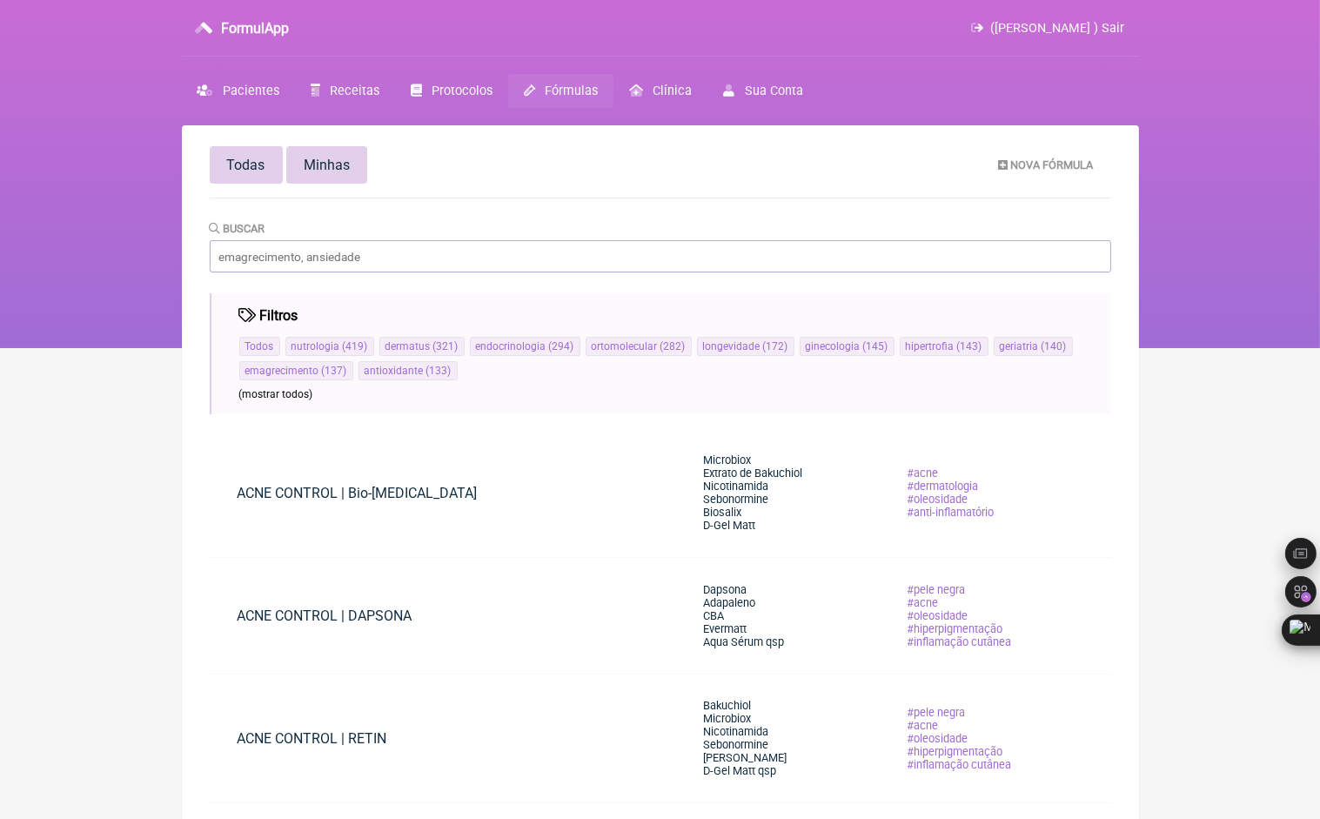
click at [327, 162] on span "Minhas" at bounding box center [327, 165] width 46 height 17
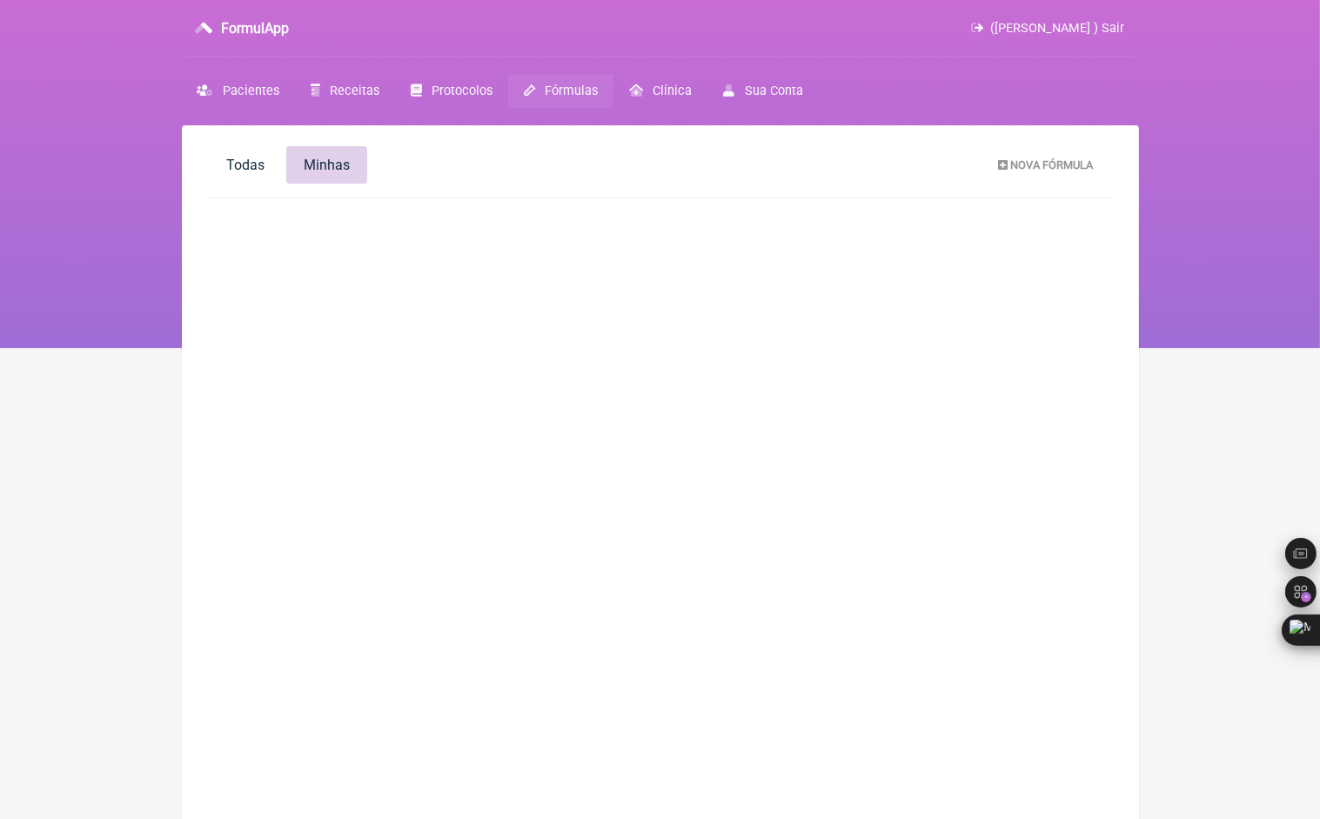
click at [554, 101] on link "Fórmulas" at bounding box center [560, 91] width 105 height 34
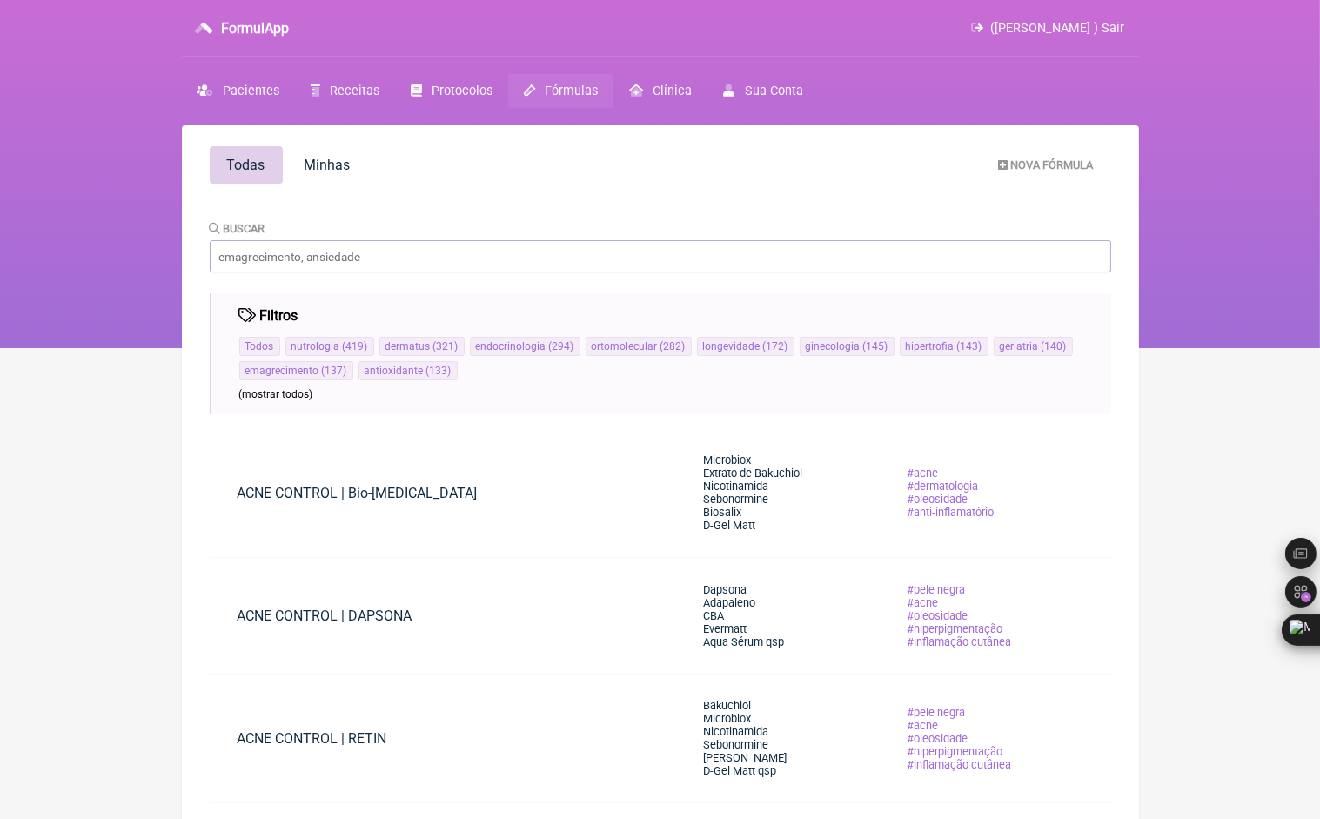
click at [454, 94] on span "Protocolos" at bounding box center [462, 91] width 61 height 15
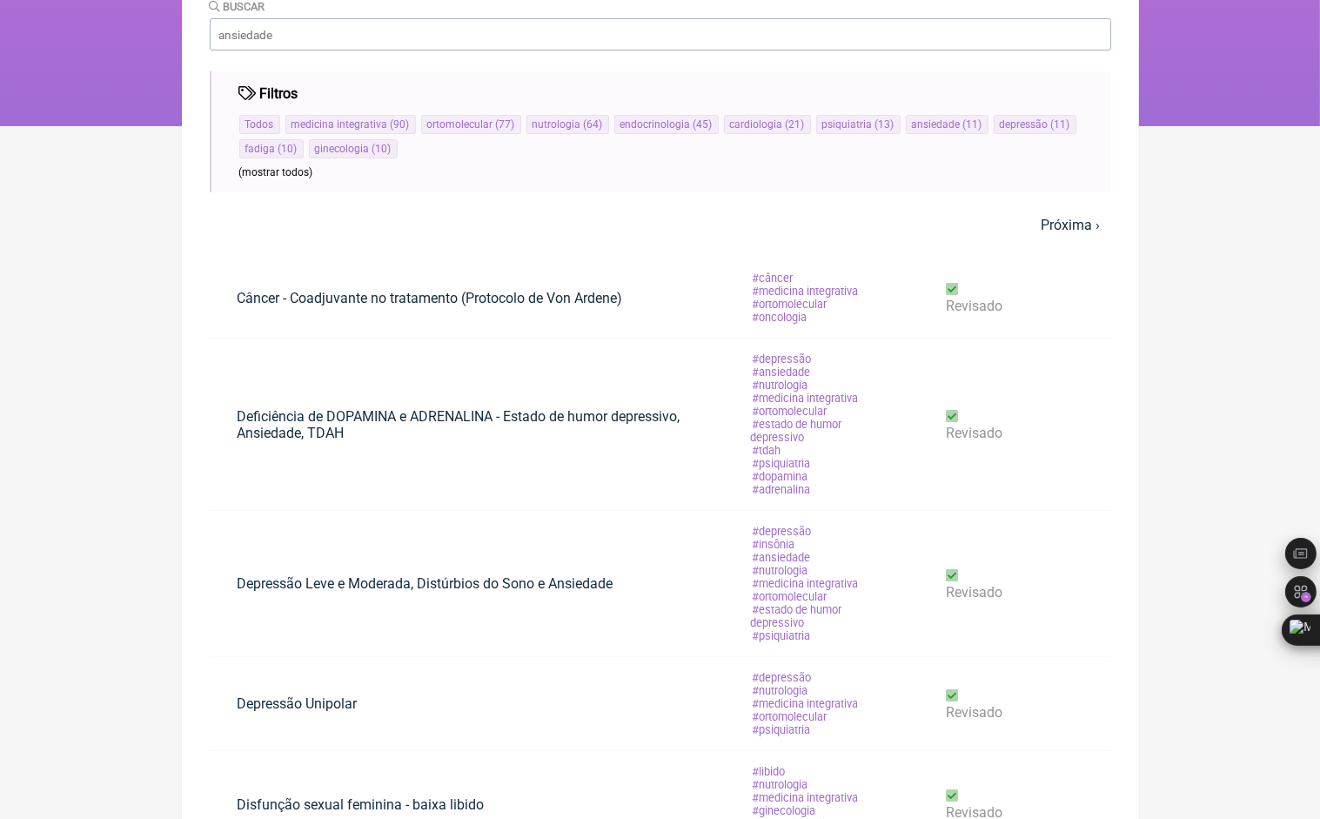
scroll to position [46, 0]
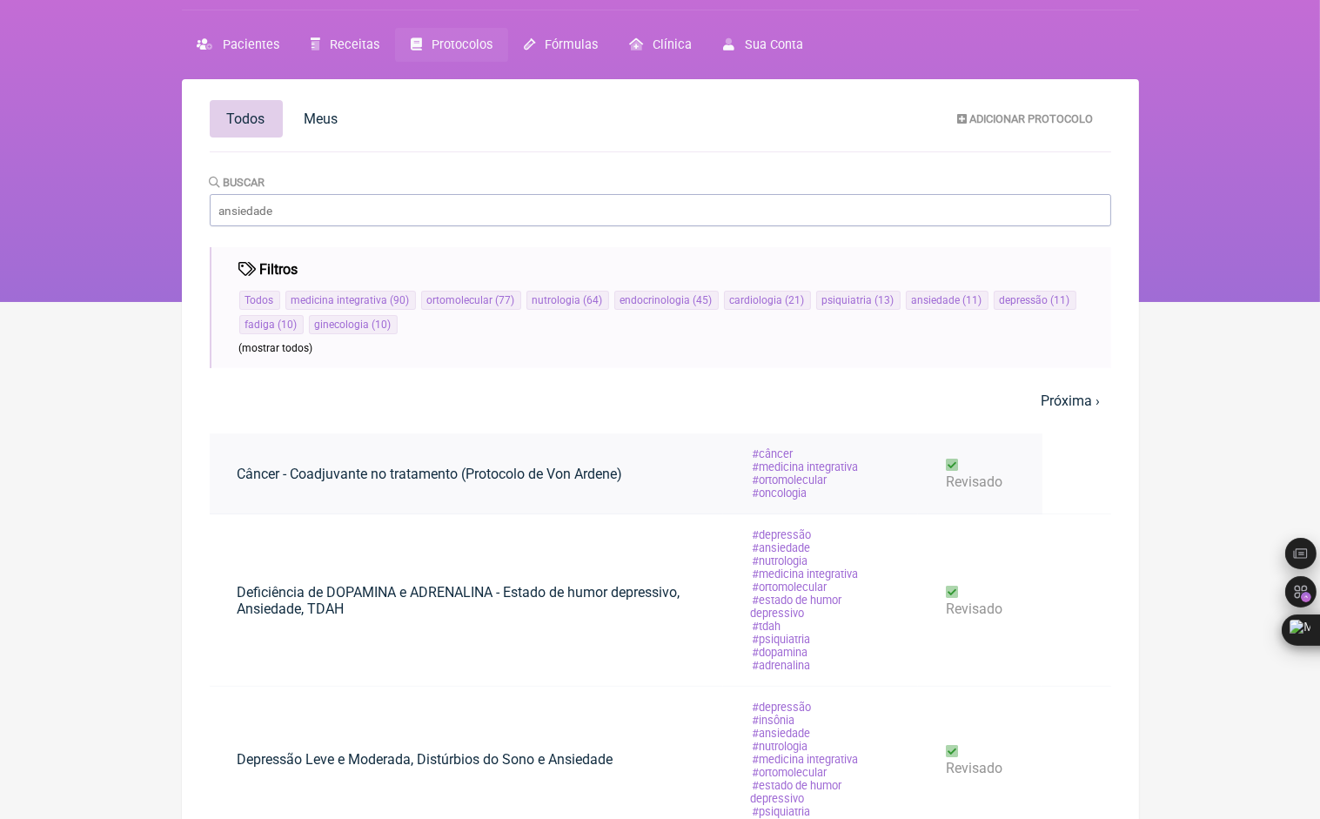
click at [729, 475] on link "câncer medicina integrativa ortomolecular [GEOGRAPHIC_DATA]" at bounding box center [805, 473] width 165 height 80
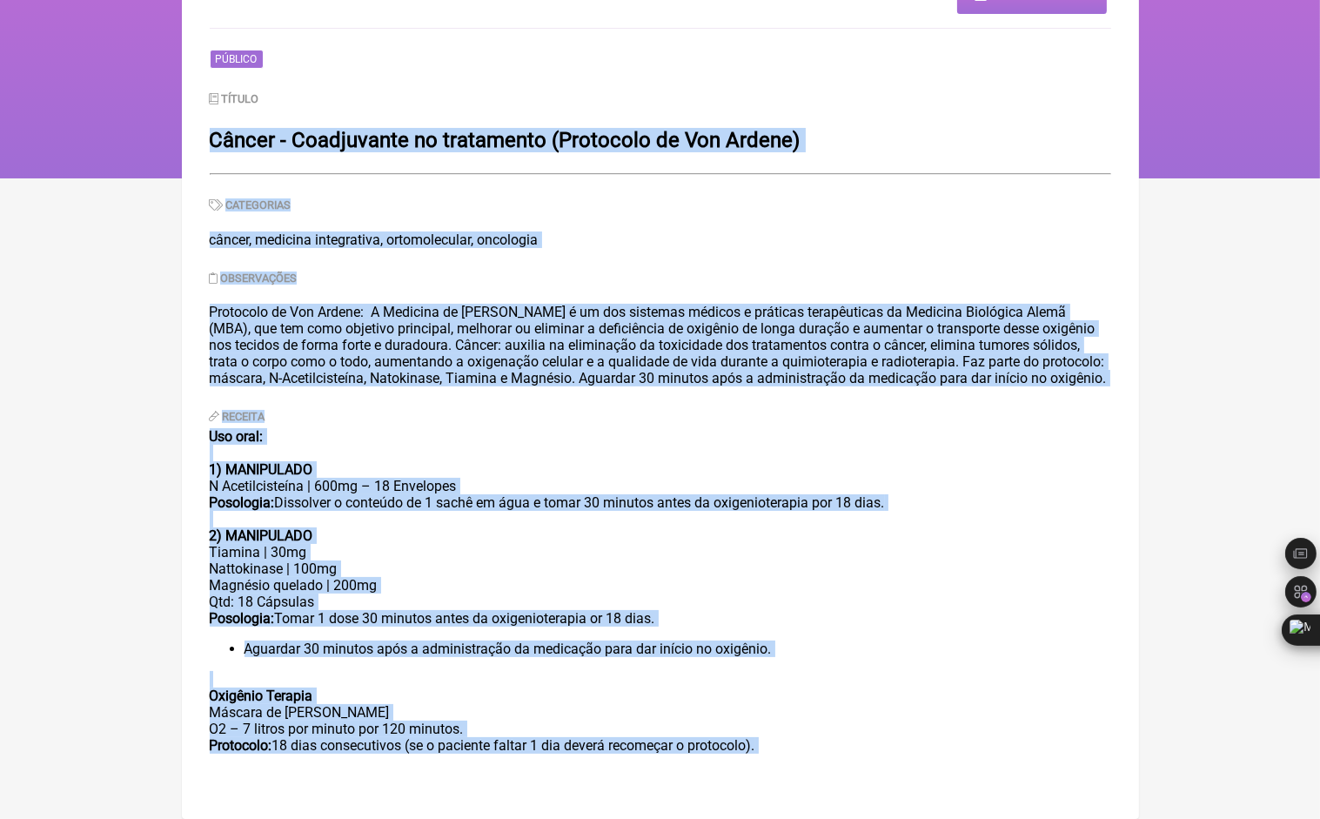
scroll to position [182, 0]
drag, startPoint x: 207, startPoint y: 126, endPoint x: 955, endPoint y: 797, distance: 1004.7
click at [955, 797] on main "Todos Meus Usar em Receita Público Título Câncer - Coadjuvante no tratamento (P…" at bounding box center [660, 387] width 957 height 863
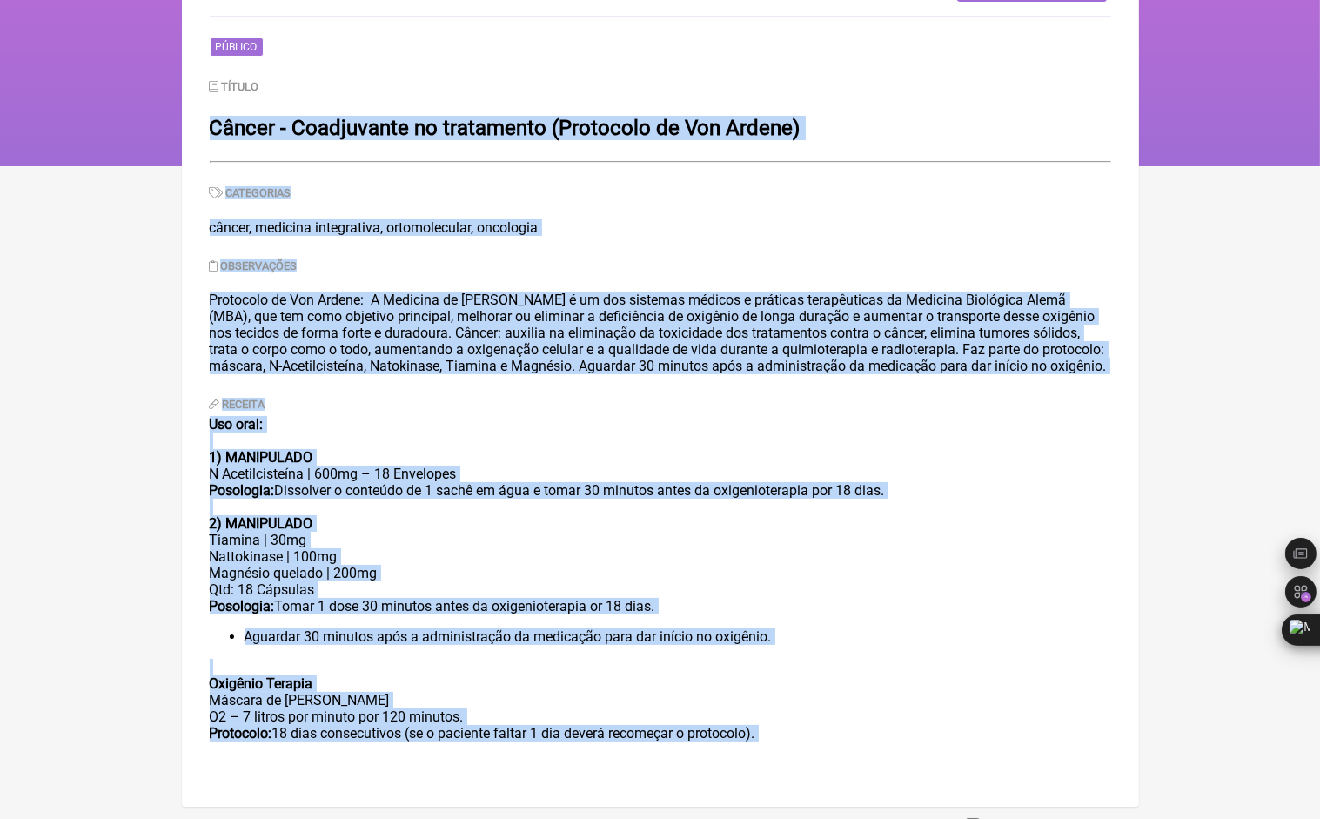
copy div "Loremi - Dolorsitame co adipiscing (Elitseddo ei Tem Incidi) Utlaboreet dolore,…"
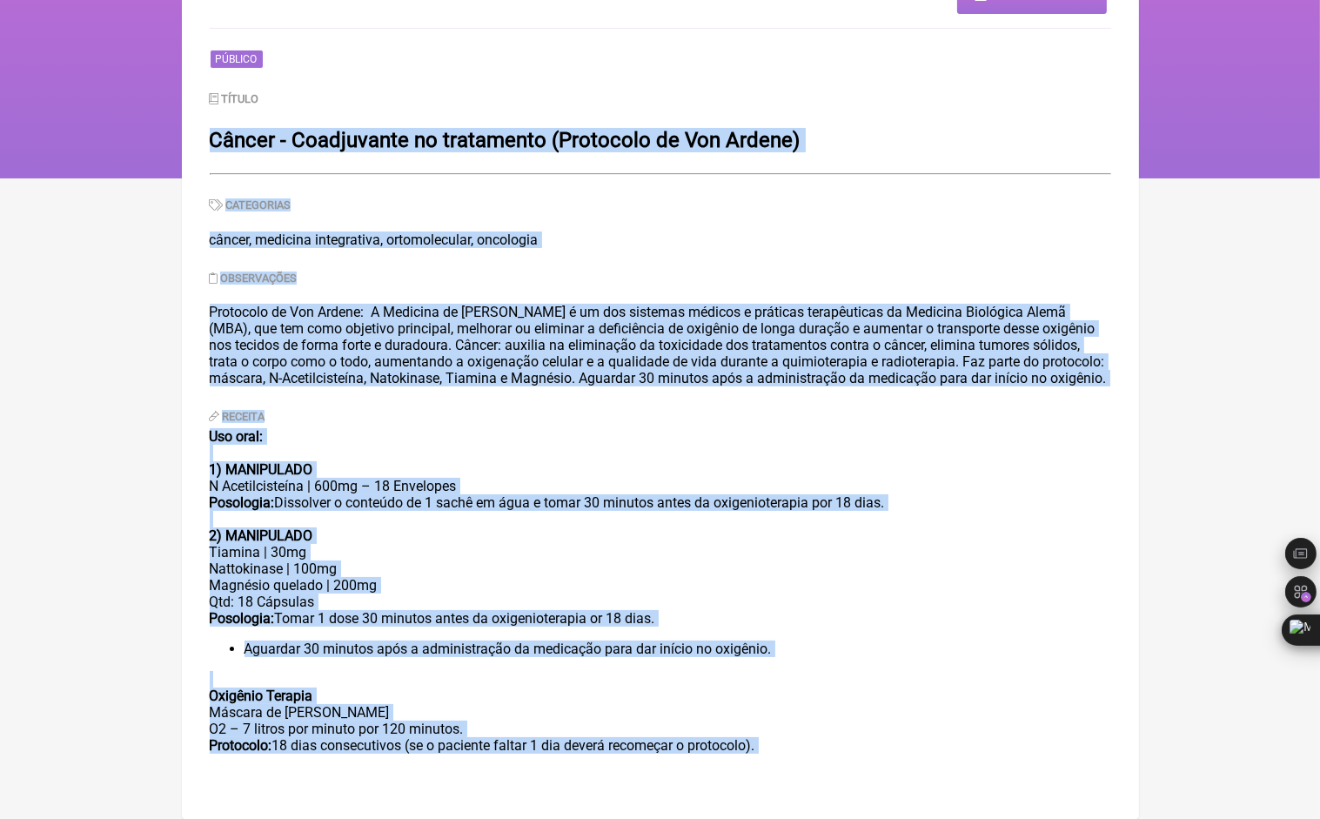
scroll to position [46, 0]
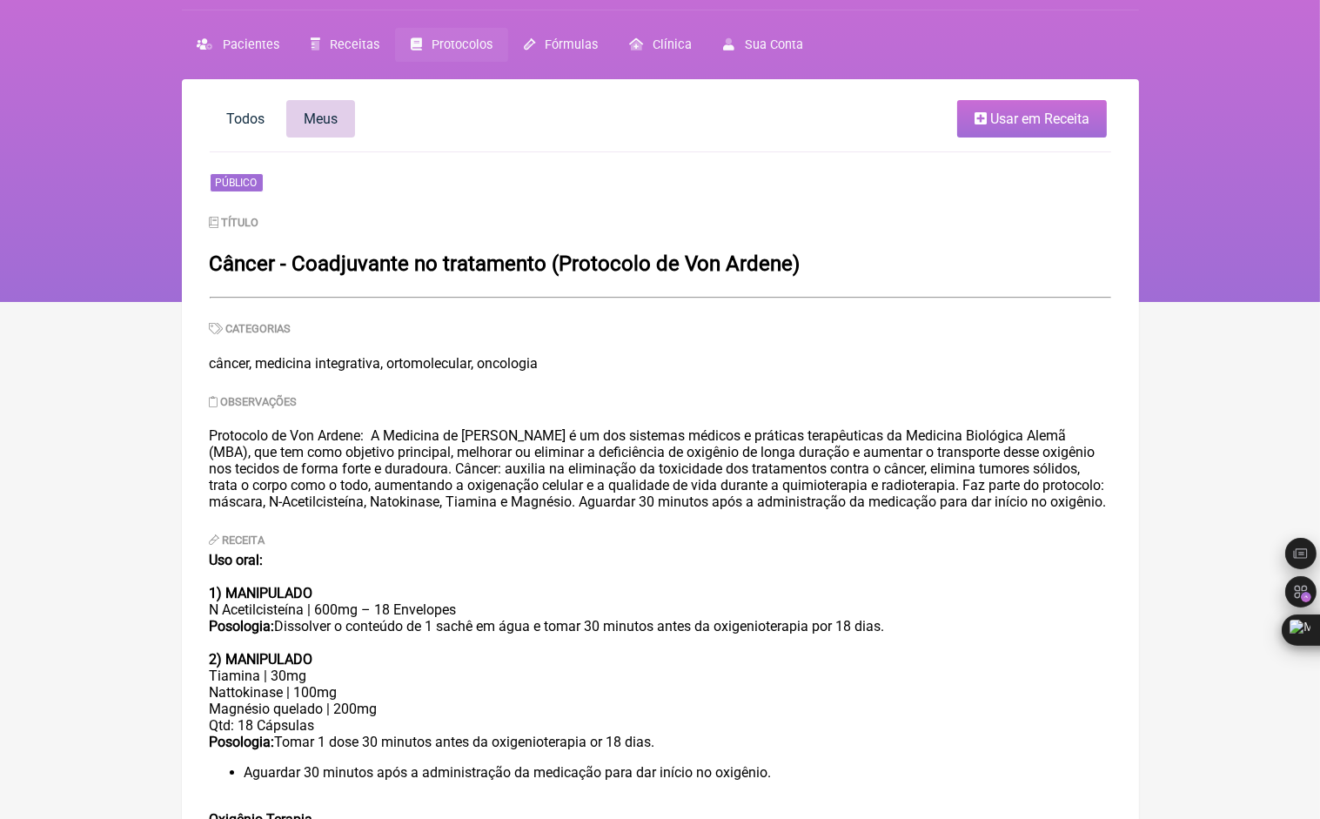
click at [305, 129] on link "Meus" at bounding box center [320, 118] width 69 height 37
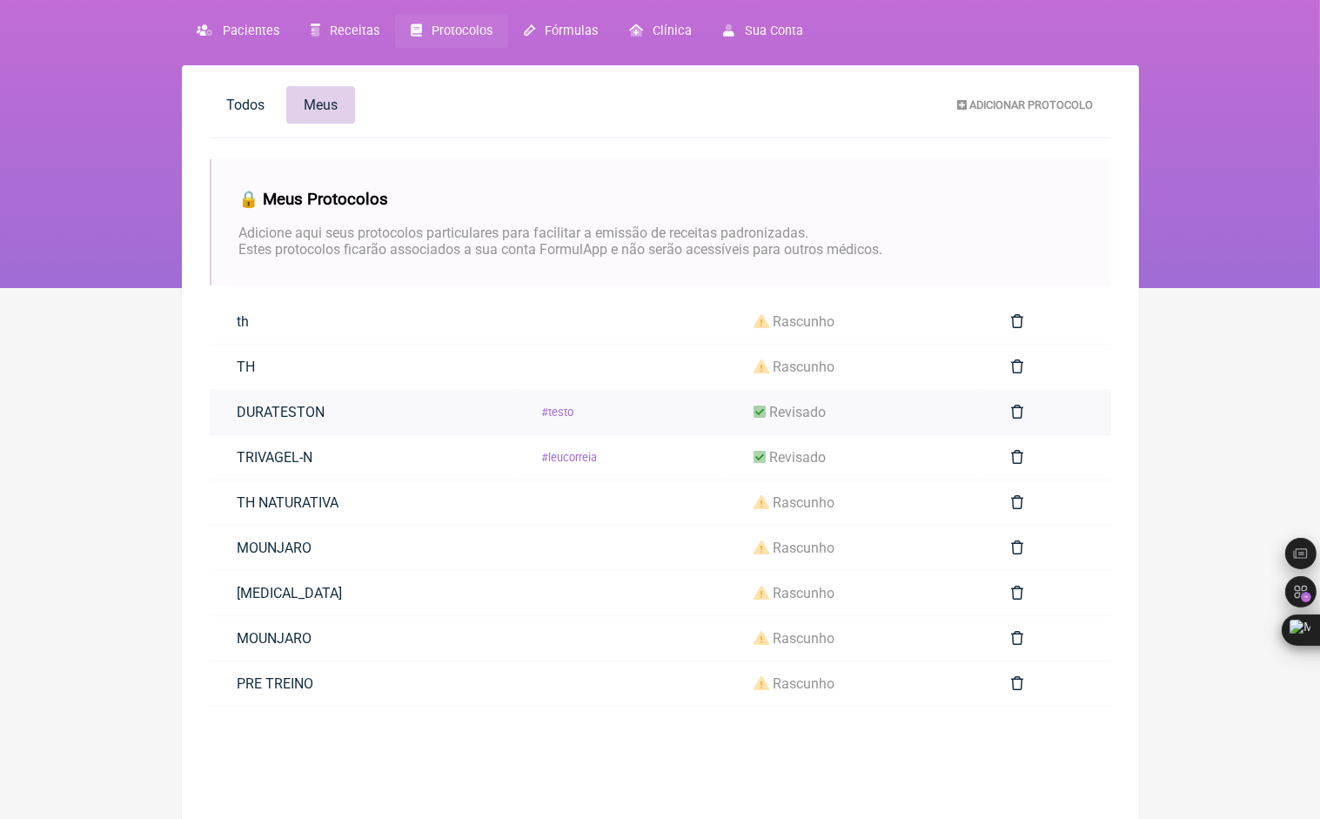
scroll to position [125, 0]
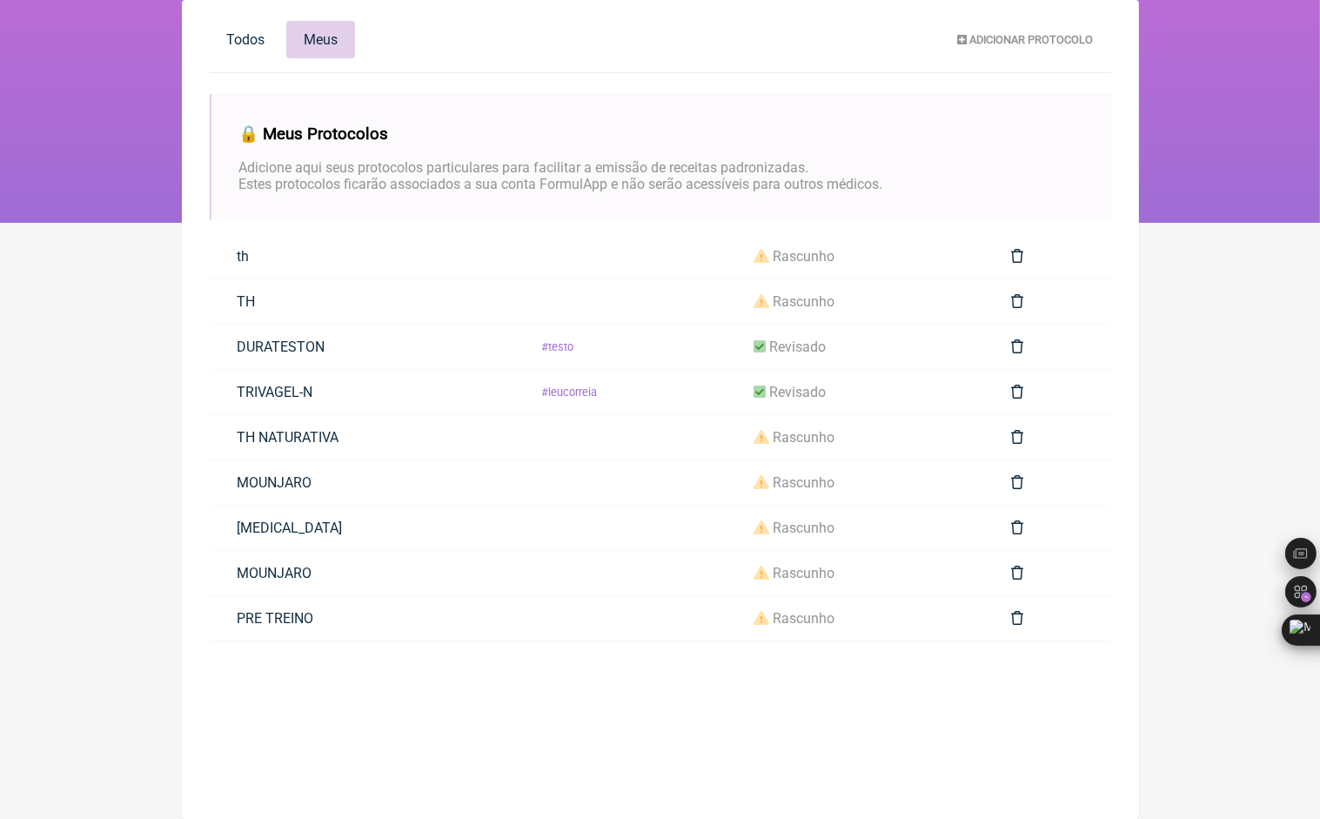
scroll to position [46, 0]
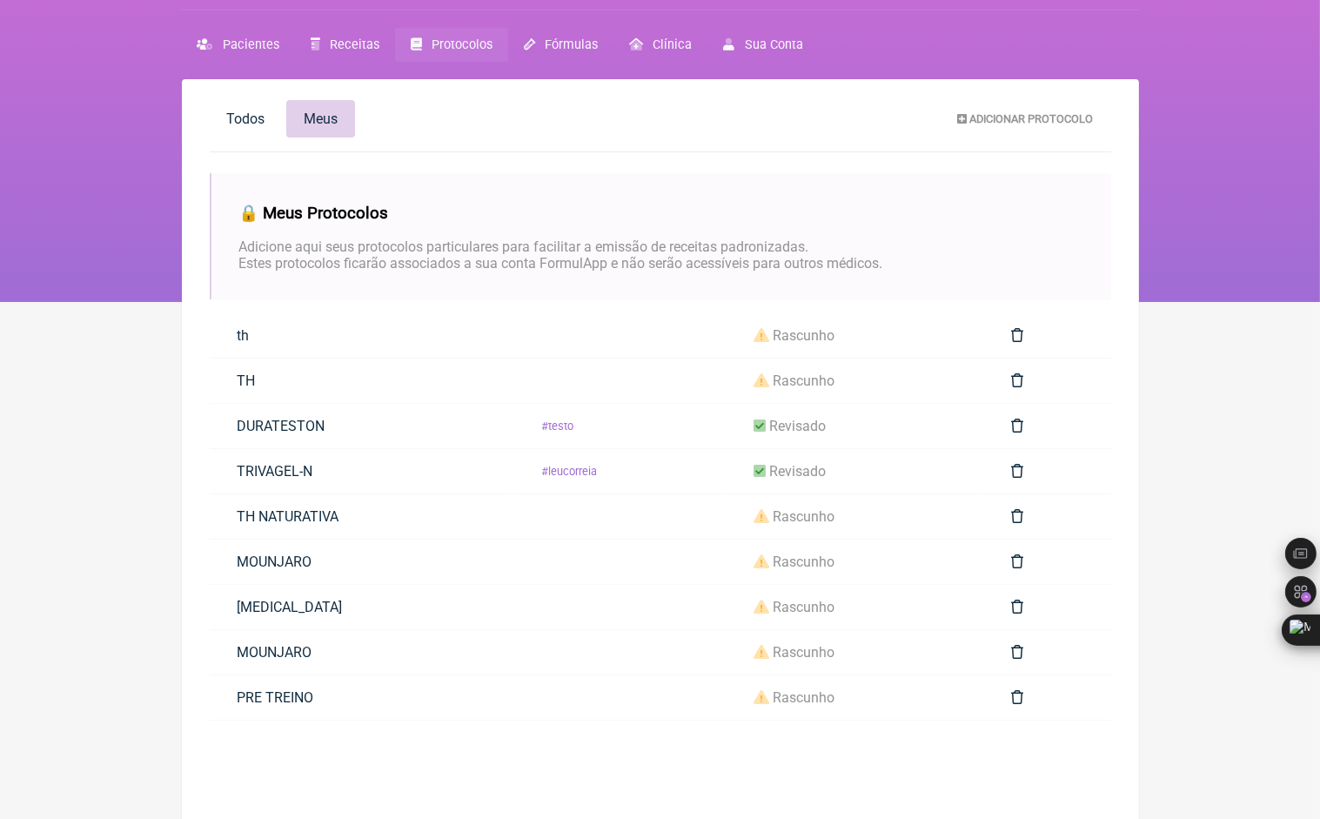
click at [440, 48] on span "Protocolos" at bounding box center [462, 44] width 61 height 15
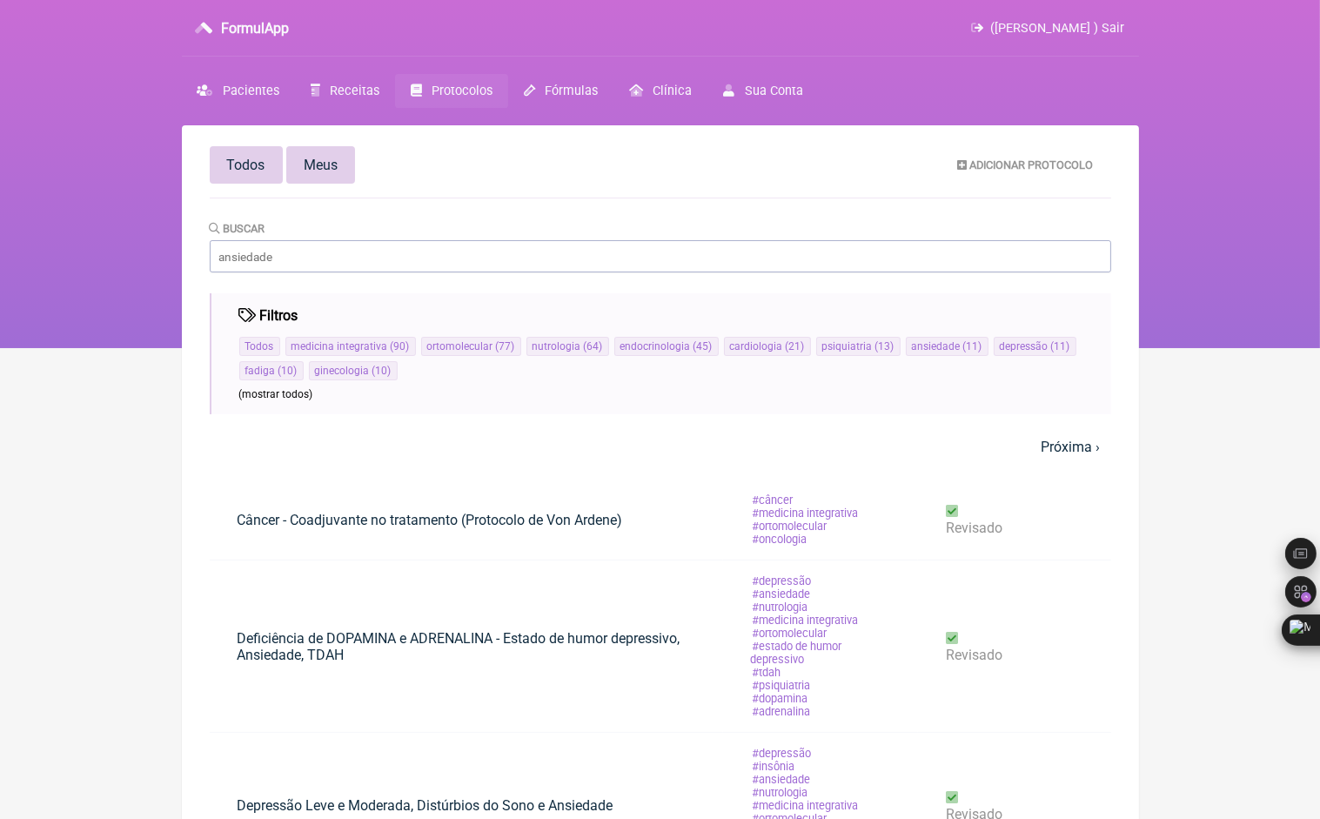
click at [334, 162] on span "Meus" at bounding box center [321, 165] width 34 height 17
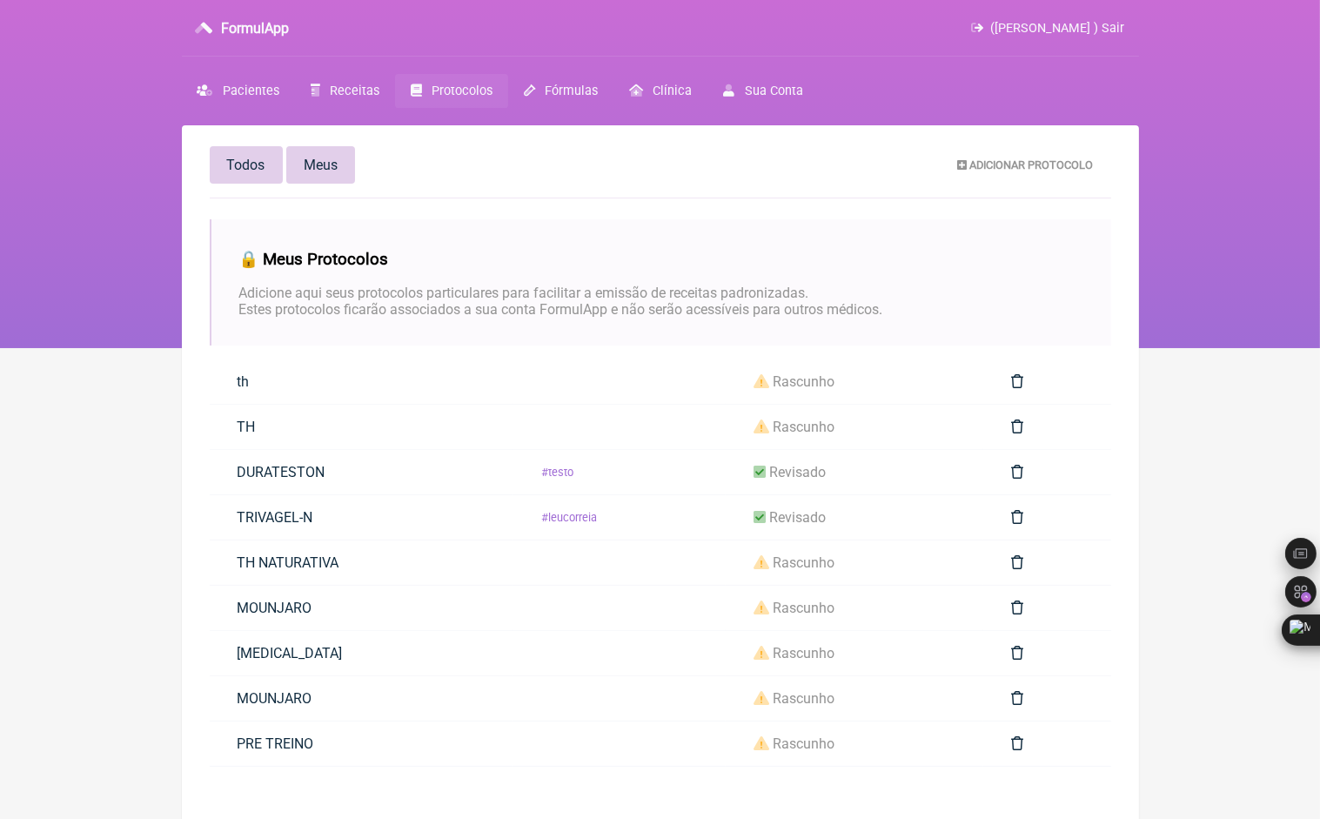
click at [282, 169] on link "Todos" at bounding box center [246, 164] width 73 height 37
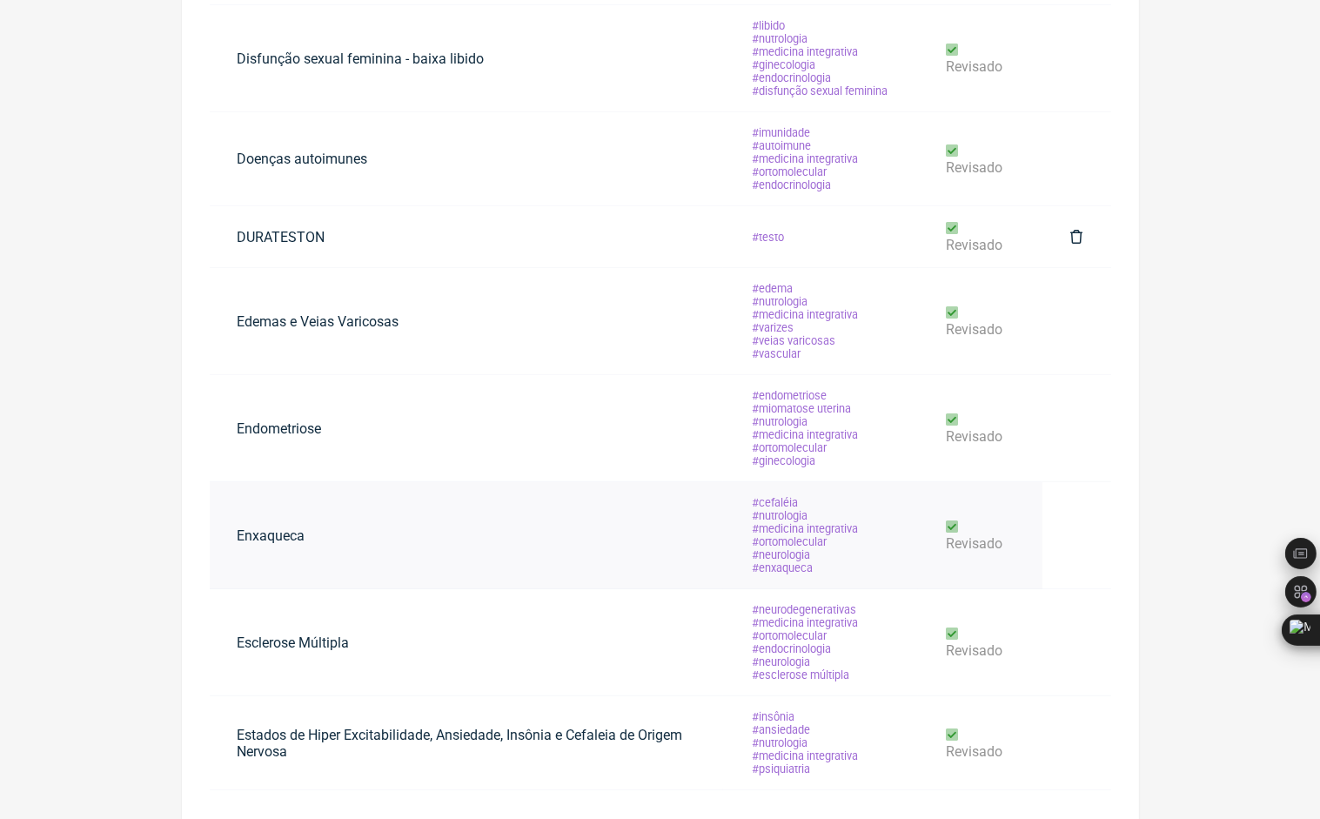
scroll to position [1004, 0]
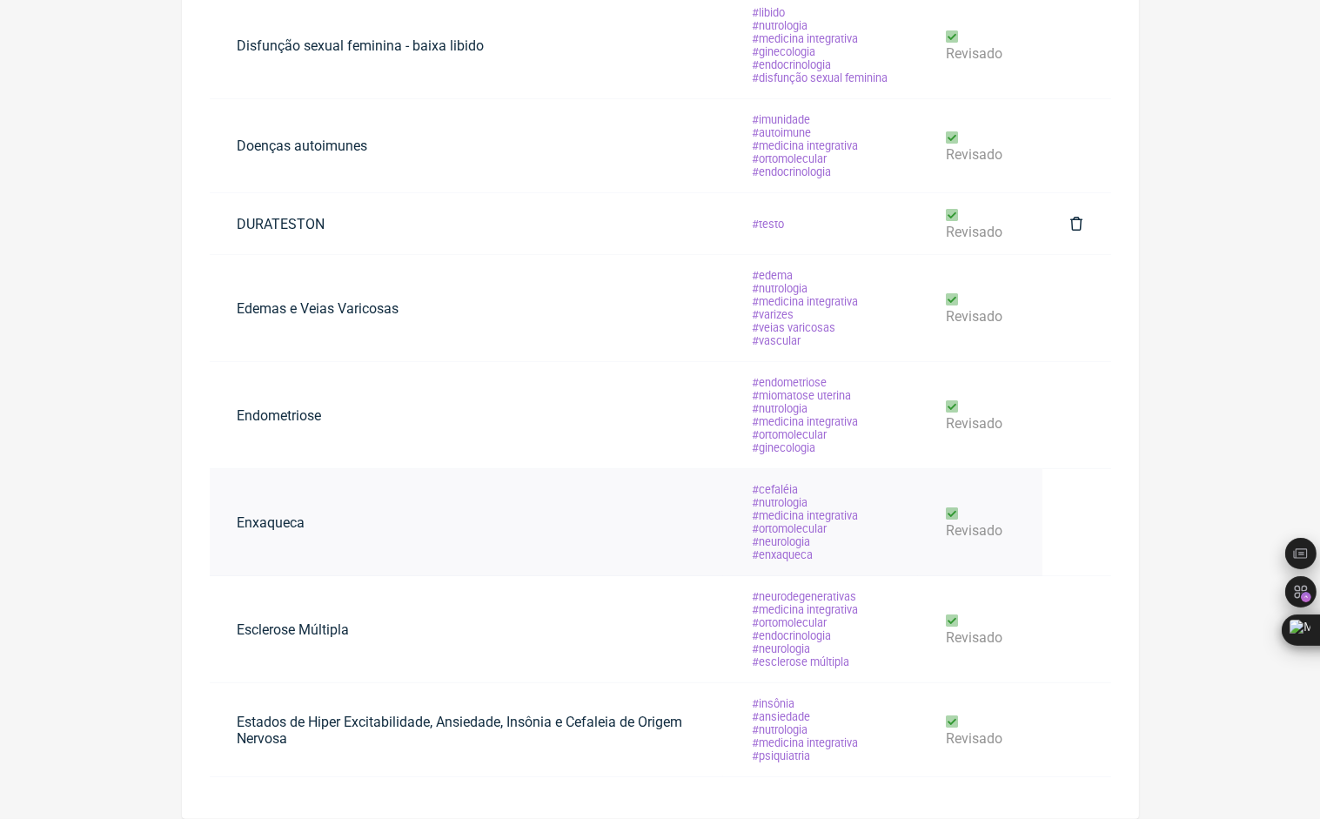
click at [283, 513] on link "Enxaqueca" at bounding box center [272, 522] width 124 height 44
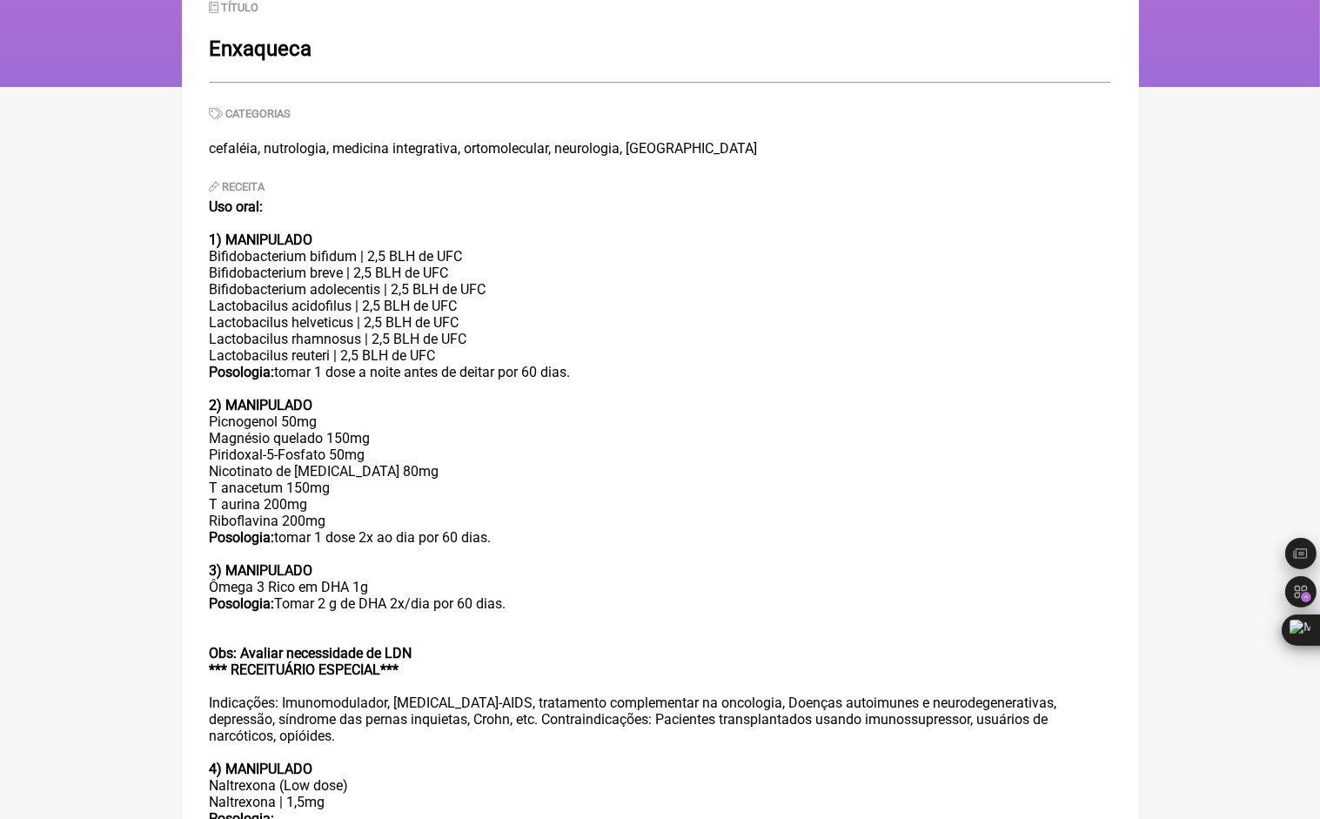
scroll to position [419, 0]
